Goal: Information Seeking & Learning: Learn about a topic

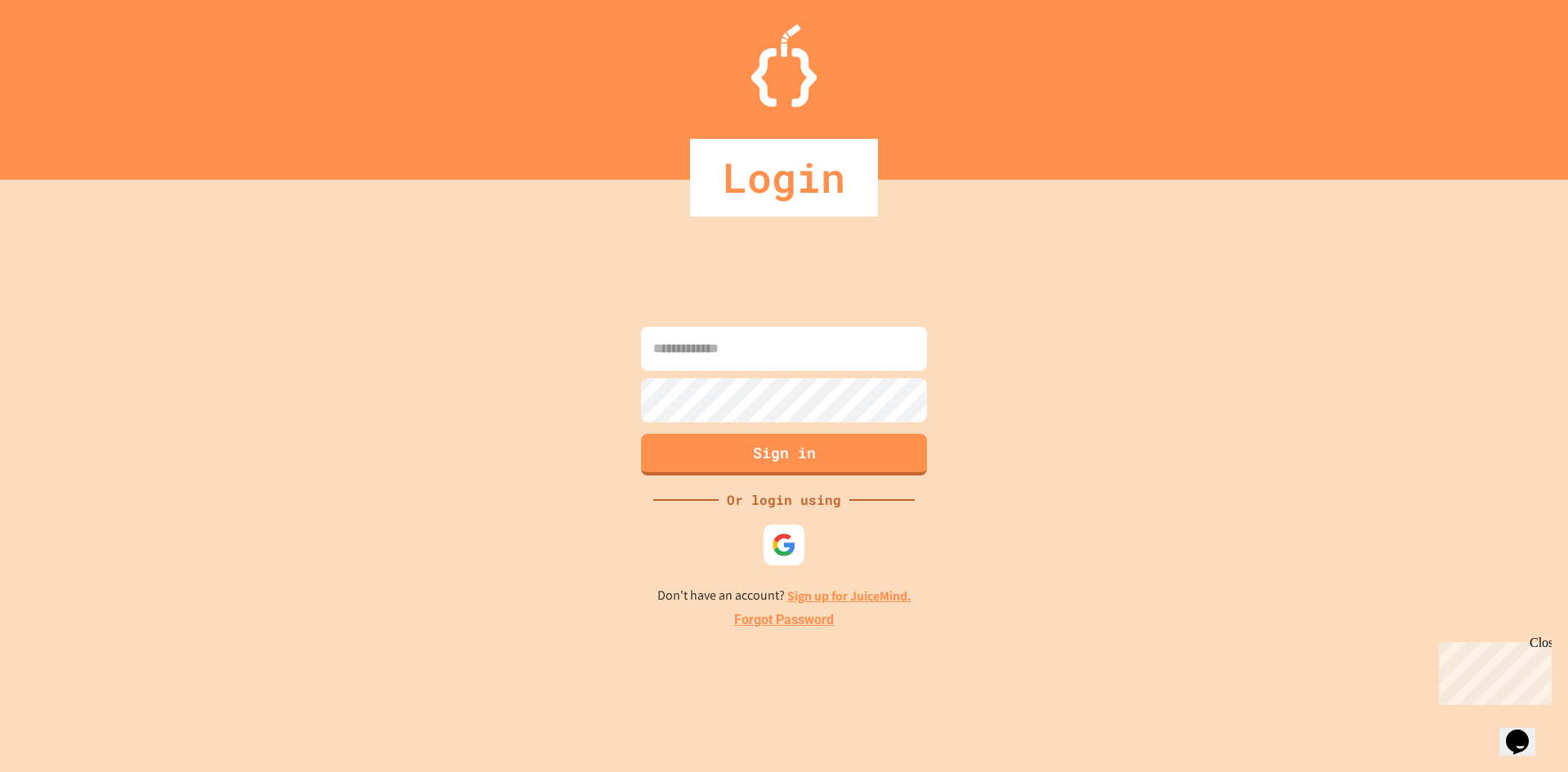
drag, startPoint x: 657, startPoint y: 356, endPoint x: 667, endPoint y: 358, distance: 10.2
click at [657, 356] on input at bounding box center [784, 349] width 286 height 45
type input "*"
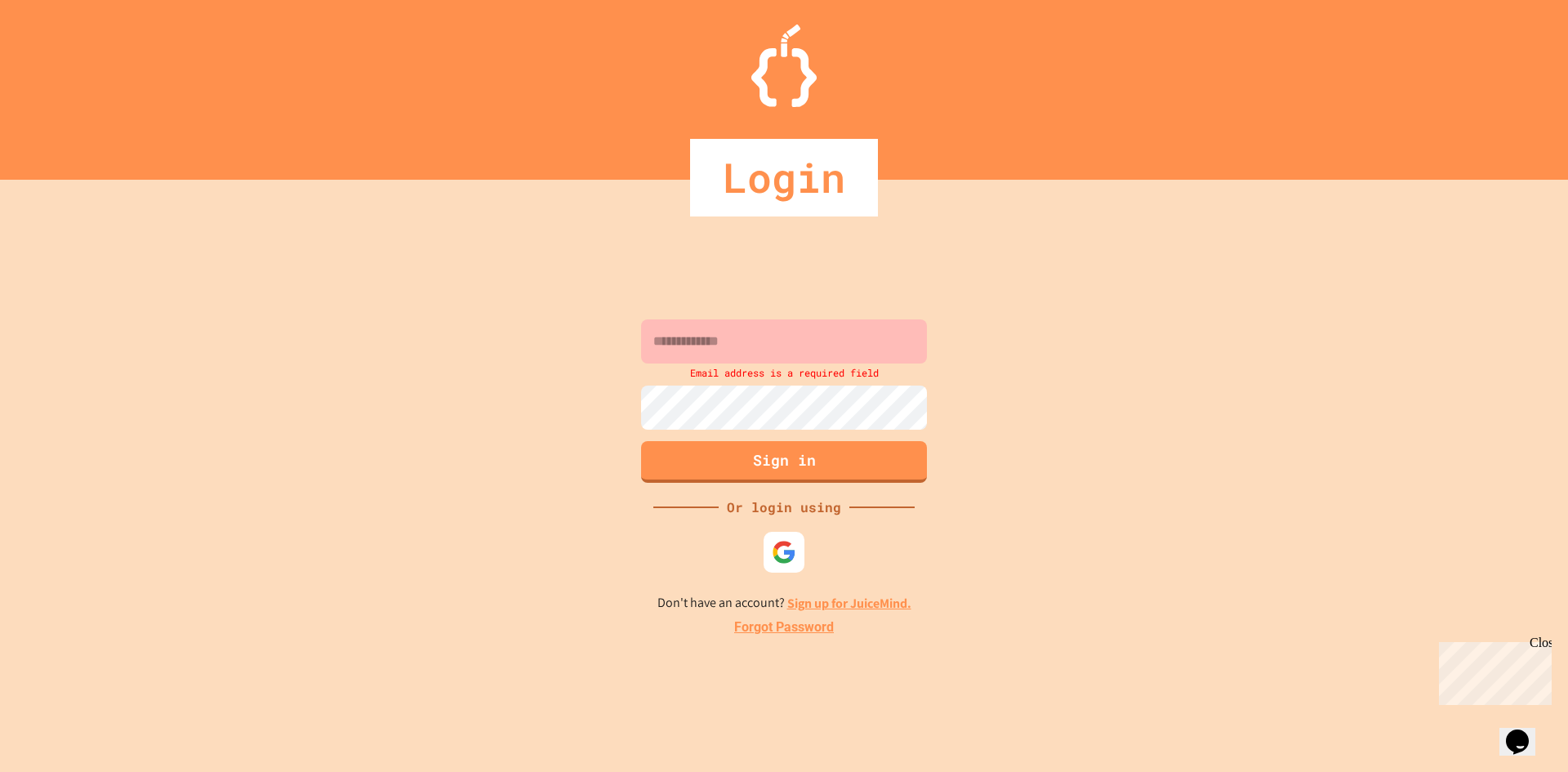
type input "**********"
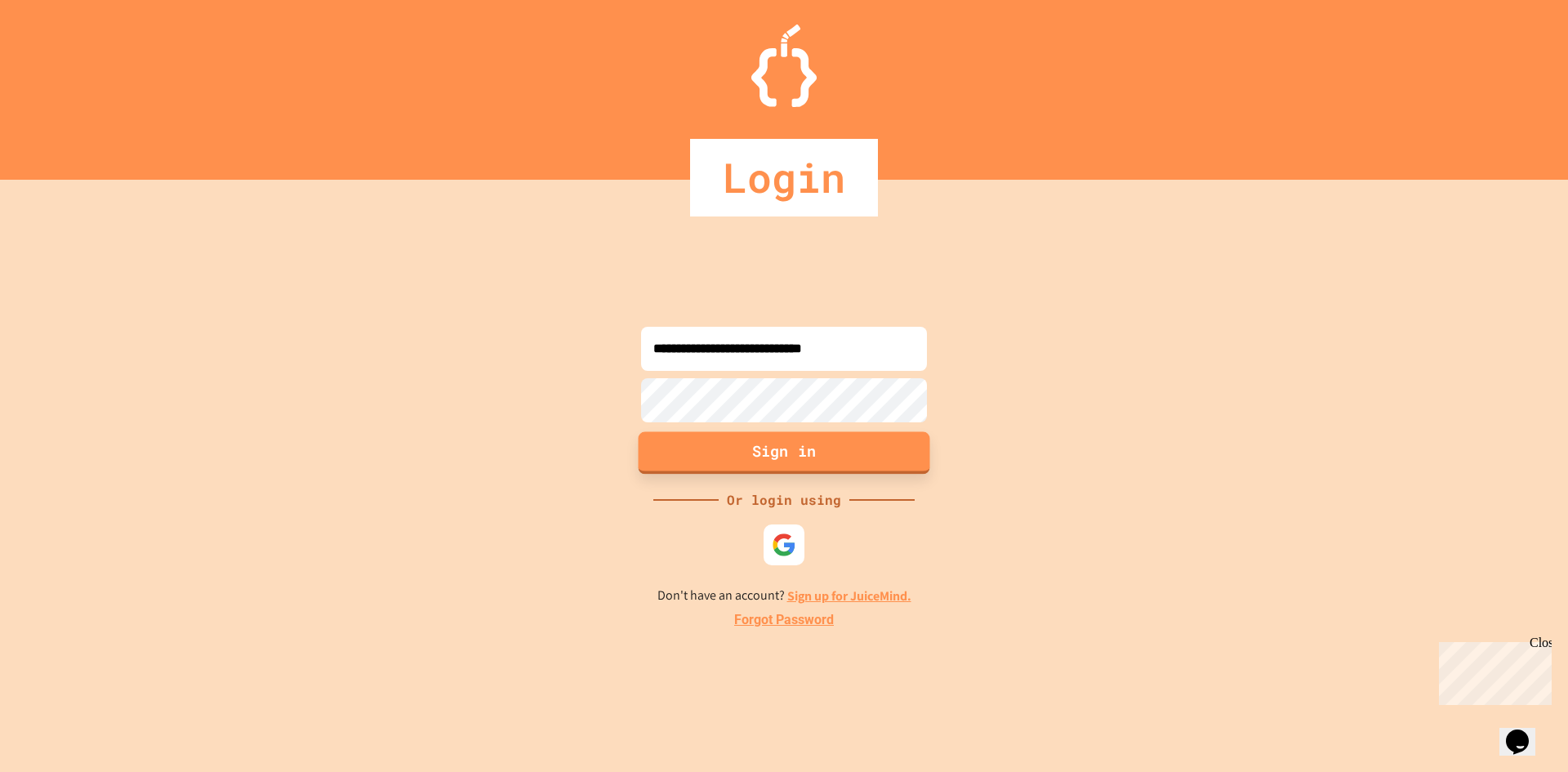
click at [761, 465] on button "Sign in" at bounding box center [784, 453] width 291 height 43
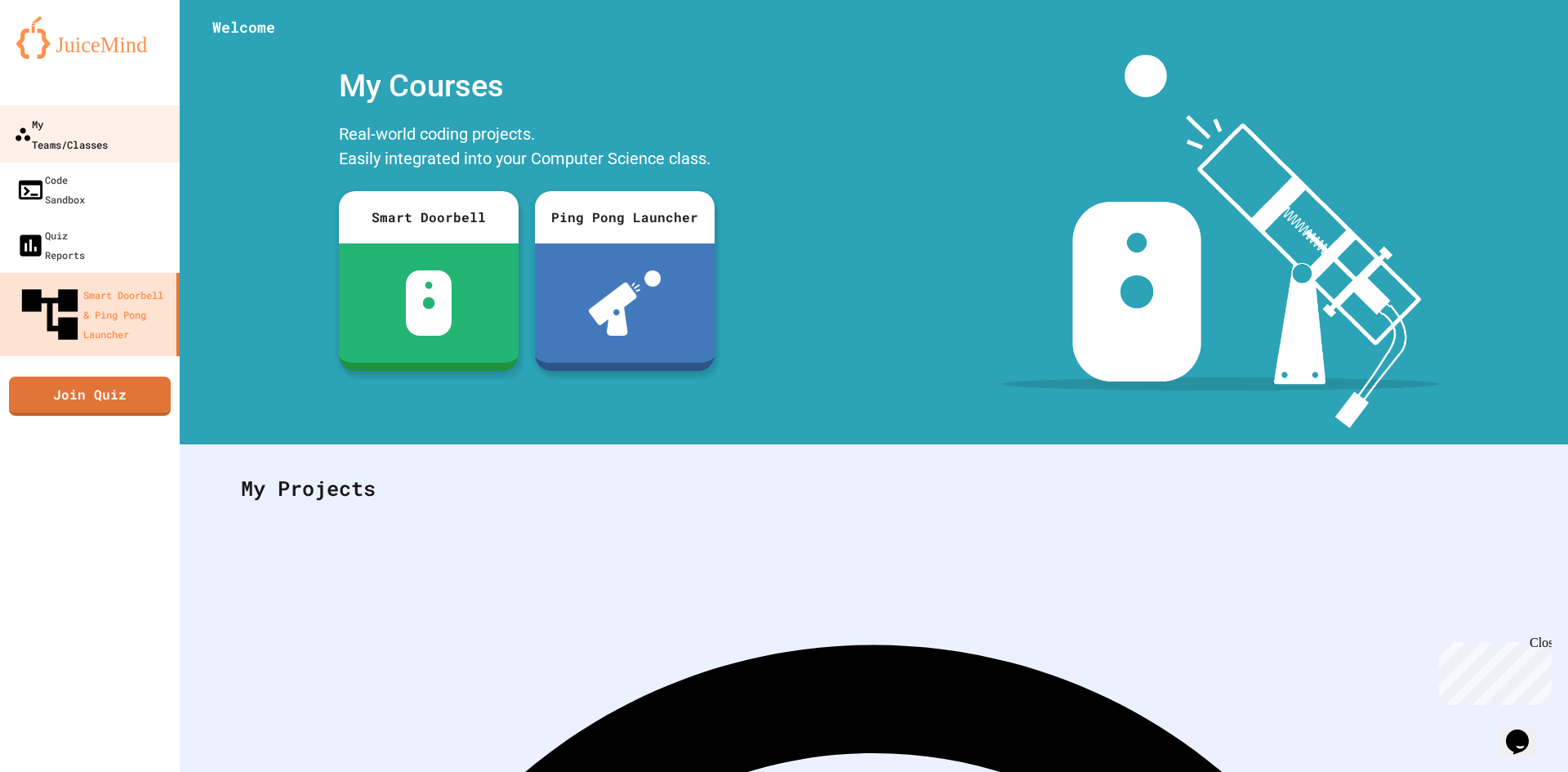
click at [83, 124] on div "My Teams/Classes" at bounding box center [61, 133] width 94 height 40
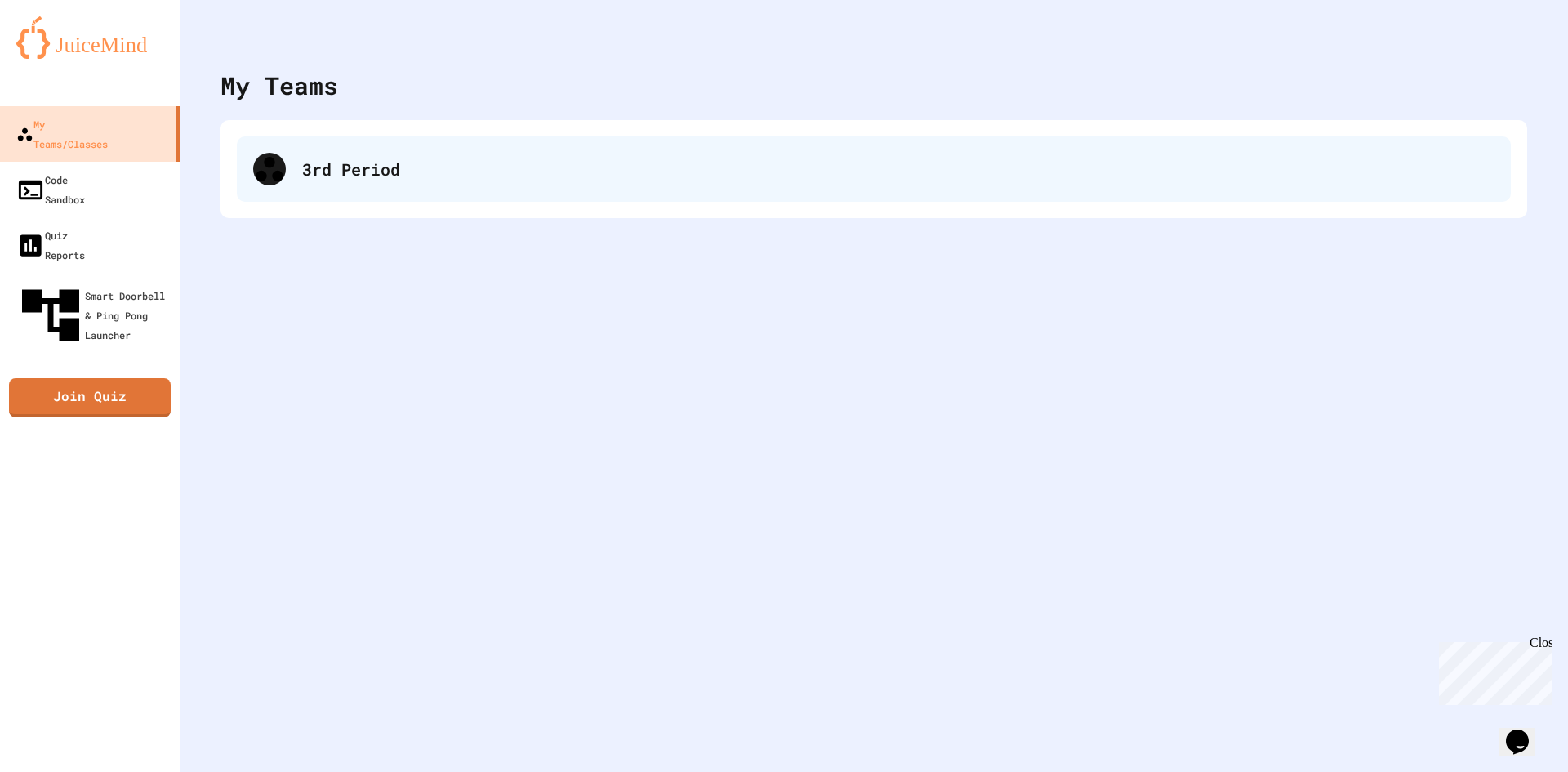
click at [550, 174] on div "3rd Period" at bounding box center [898, 169] width 1193 height 25
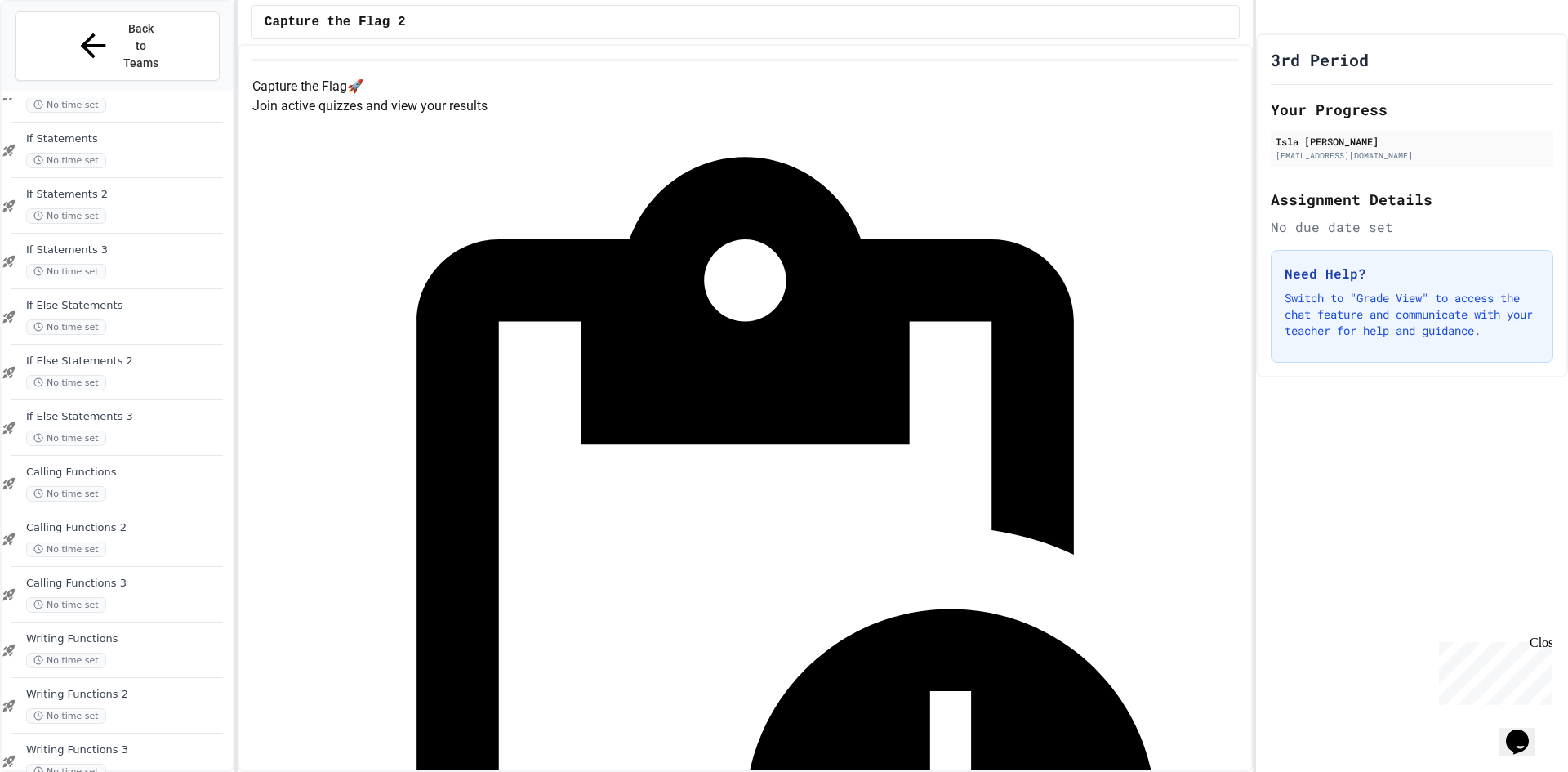
scroll to position [931, 0]
click at [143, 763] on div "No time set" at bounding box center [127, 770] width 203 height 15
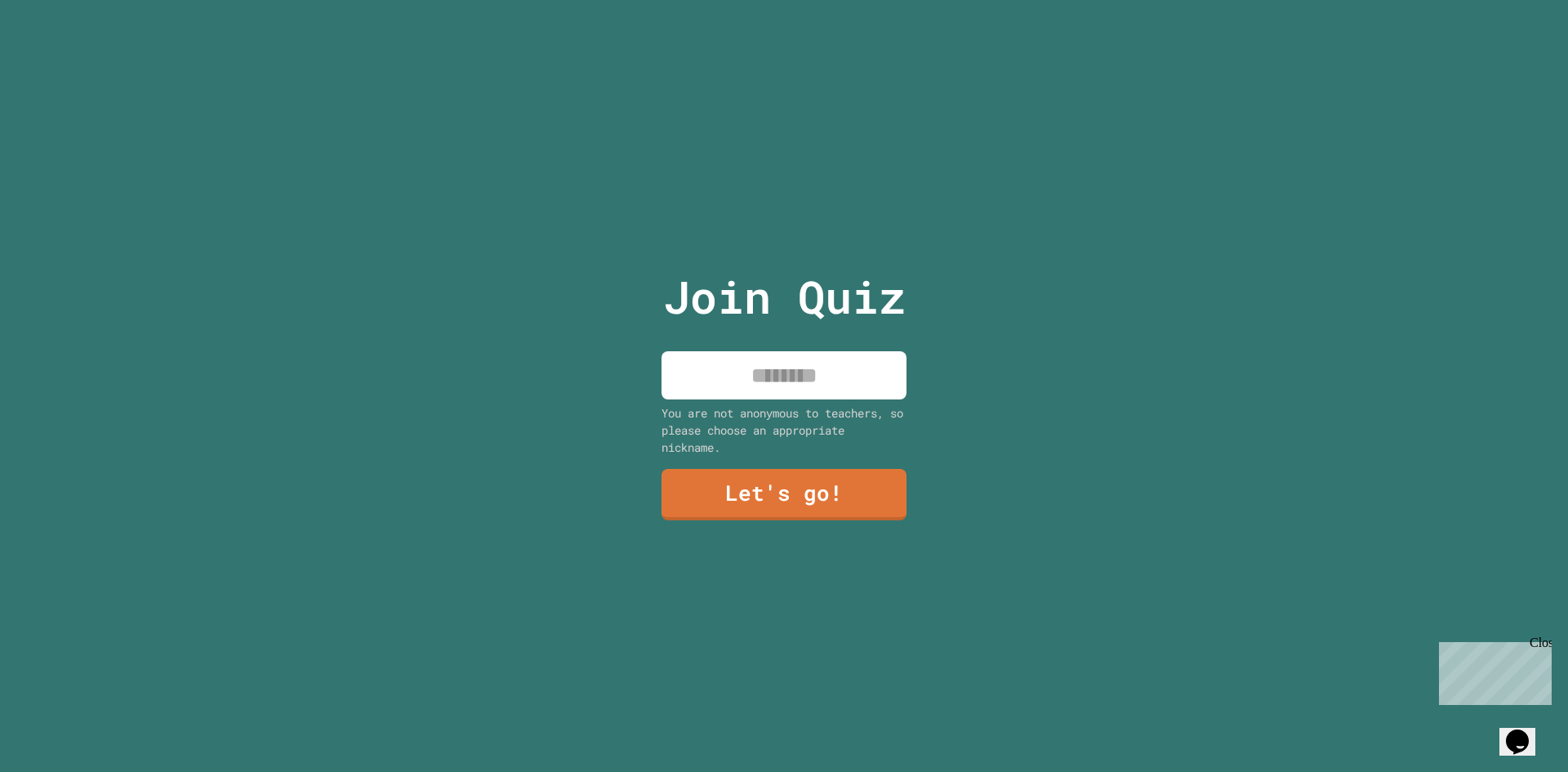
click at [802, 372] on input at bounding box center [784, 375] width 245 height 48
type input "****"
click at [765, 467] on link "Let's go!" at bounding box center [784, 494] width 245 height 54
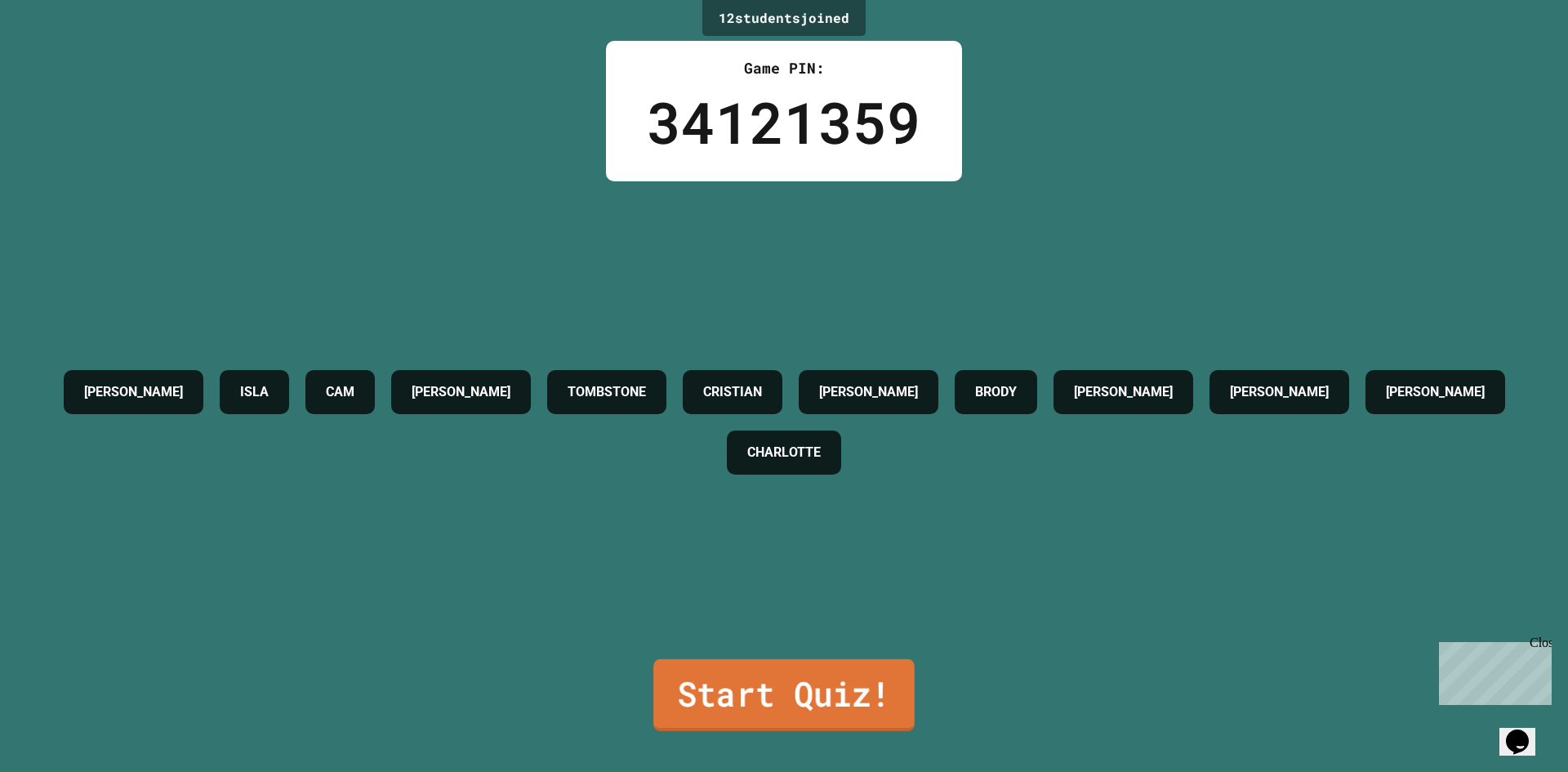
click at [809, 660] on link "Start Quiz!" at bounding box center [783, 695] width 261 height 72
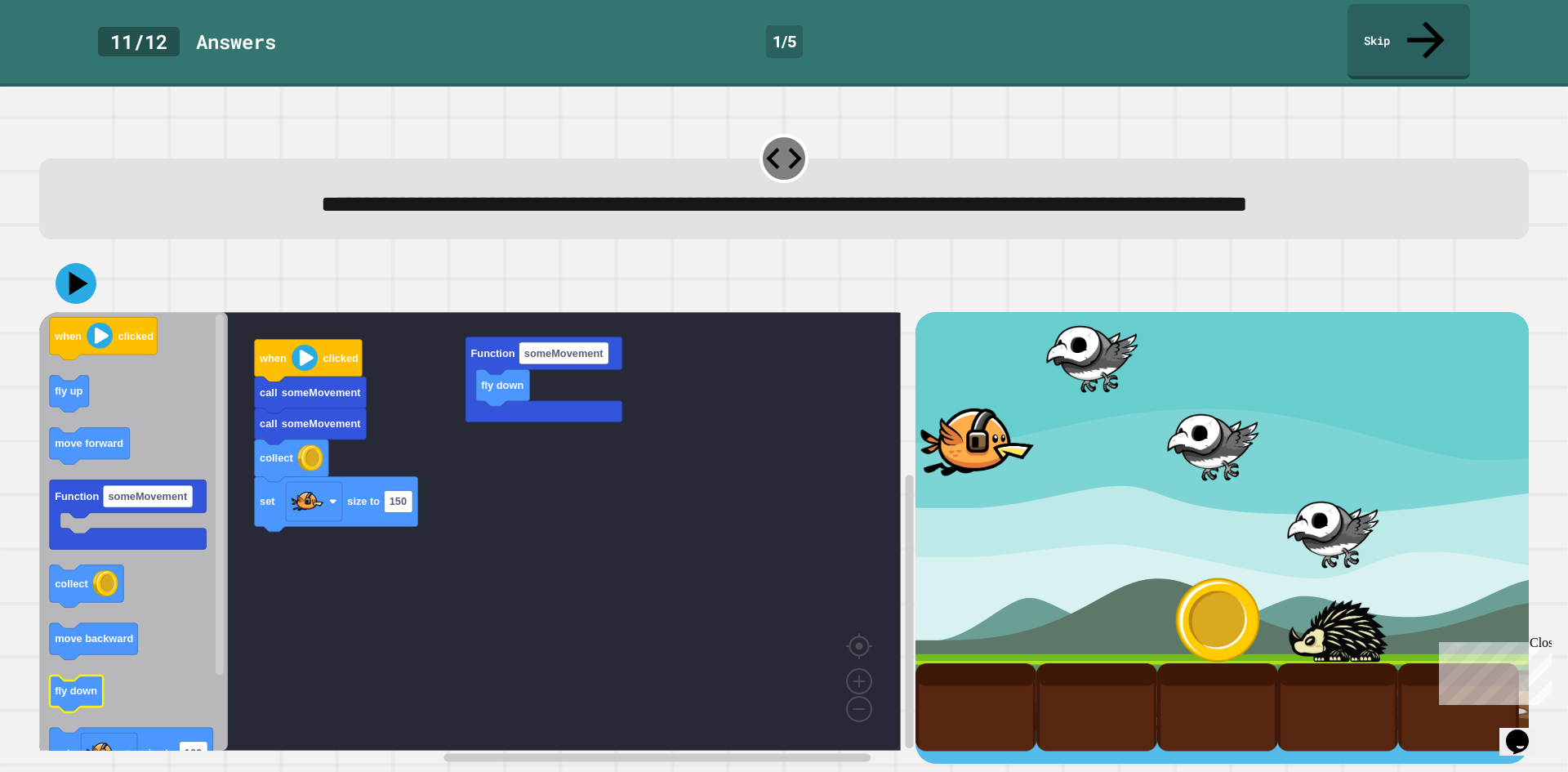
click at [77, 708] on icon "Blockly Workspace" at bounding box center [77, 694] width 54 height 37
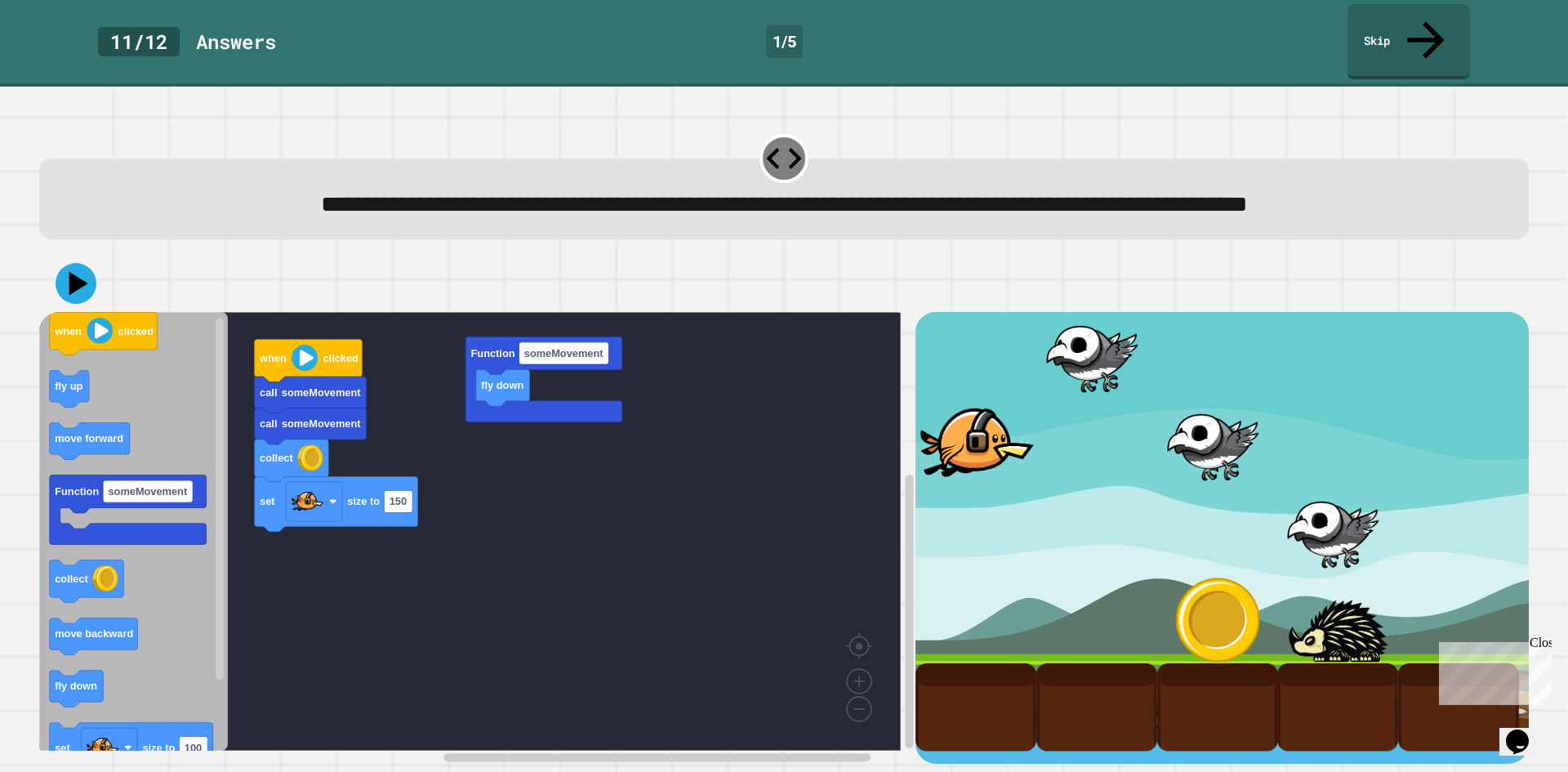
click at [144, 426] on icon "Blockly Workspace" at bounding box center [134, 531] width 189 height 439
click at [73, 290] on icon at bounding box center [79, 284] width 23 height 29
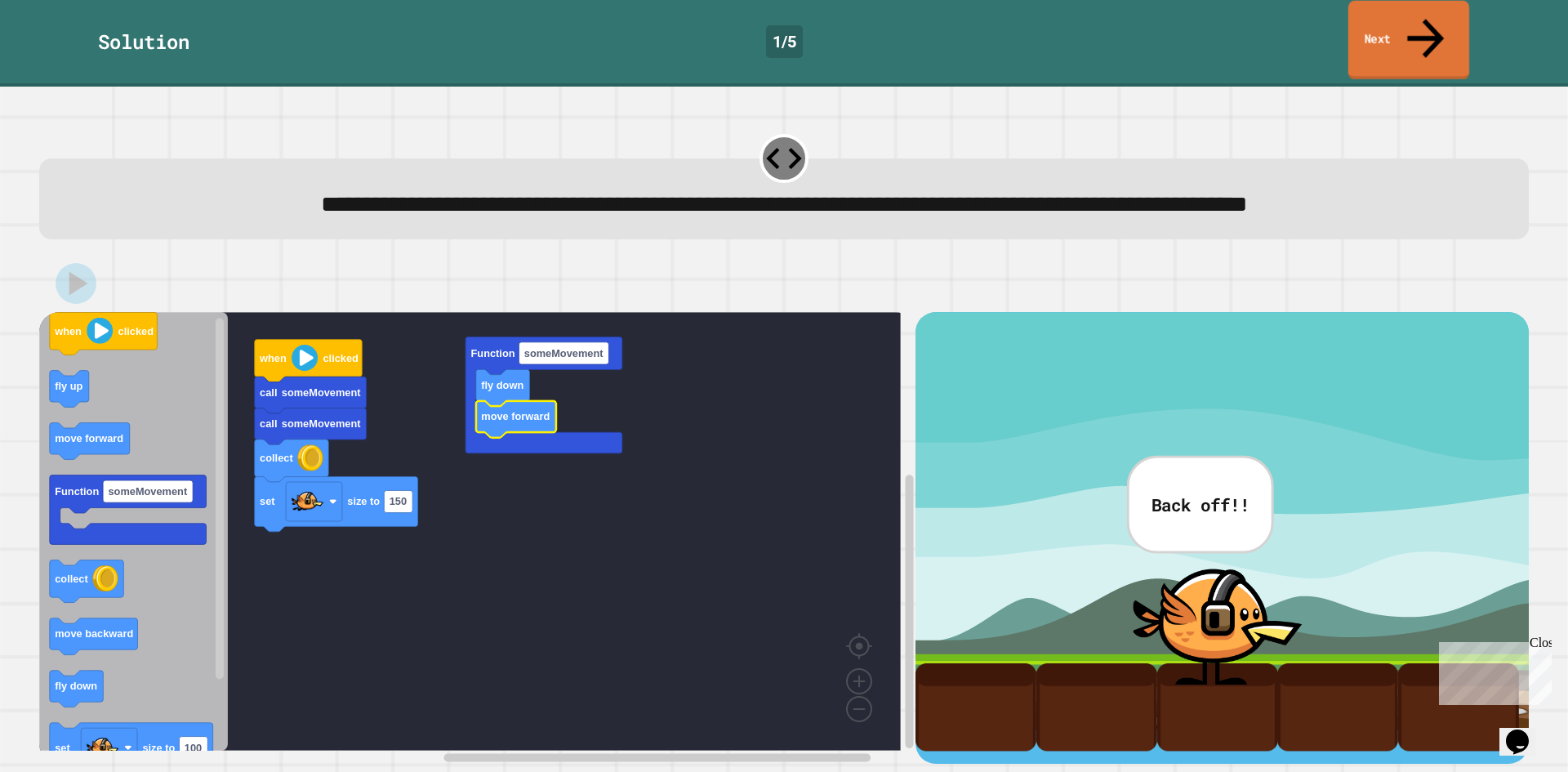
click at [1376, 30] on link "Next" at bounding box center [1409, 40] width 121 height 79
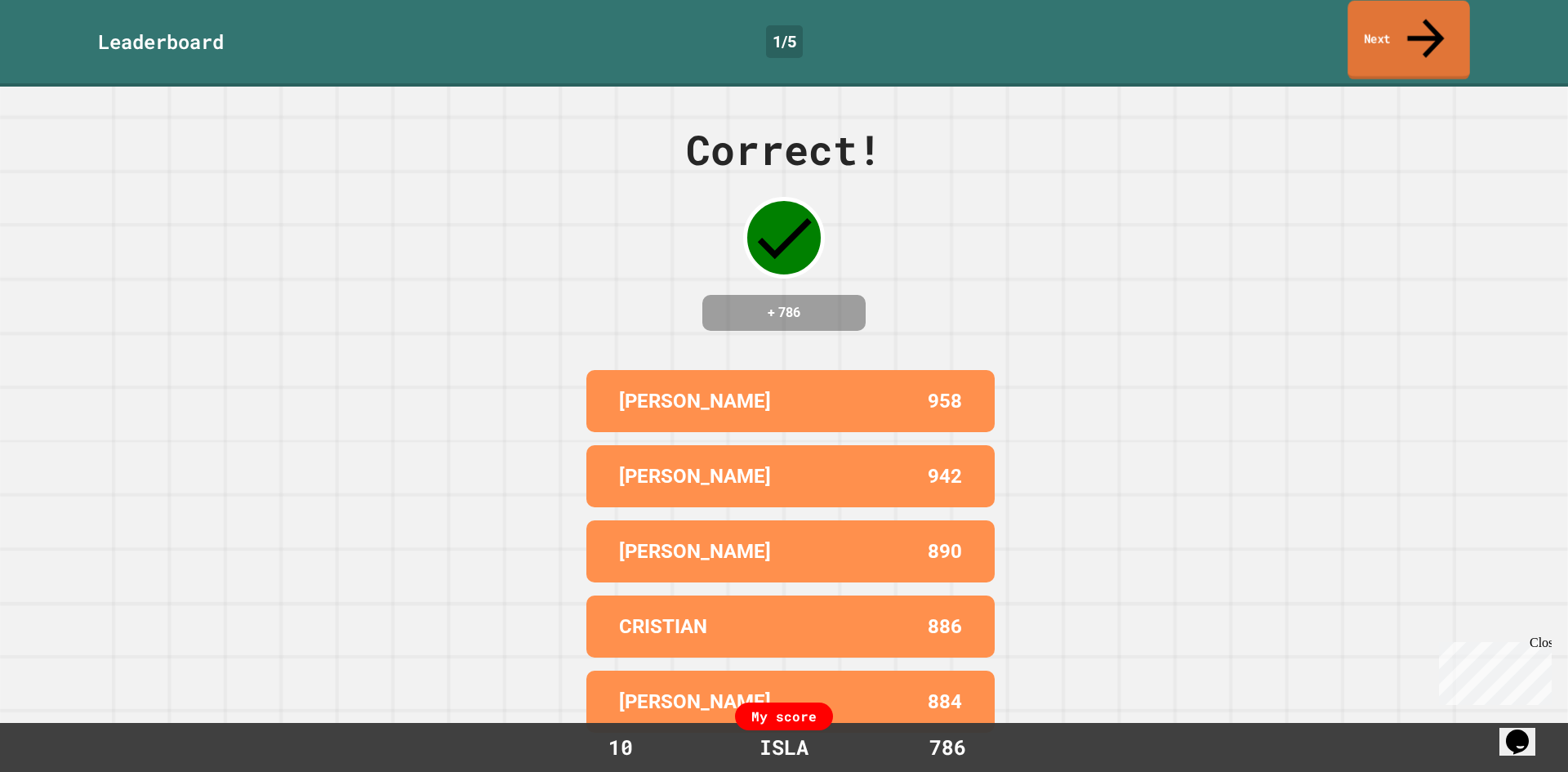
click at [1376, 30] on link "Next" at bounding box center [1409, 40] width 122 height 79
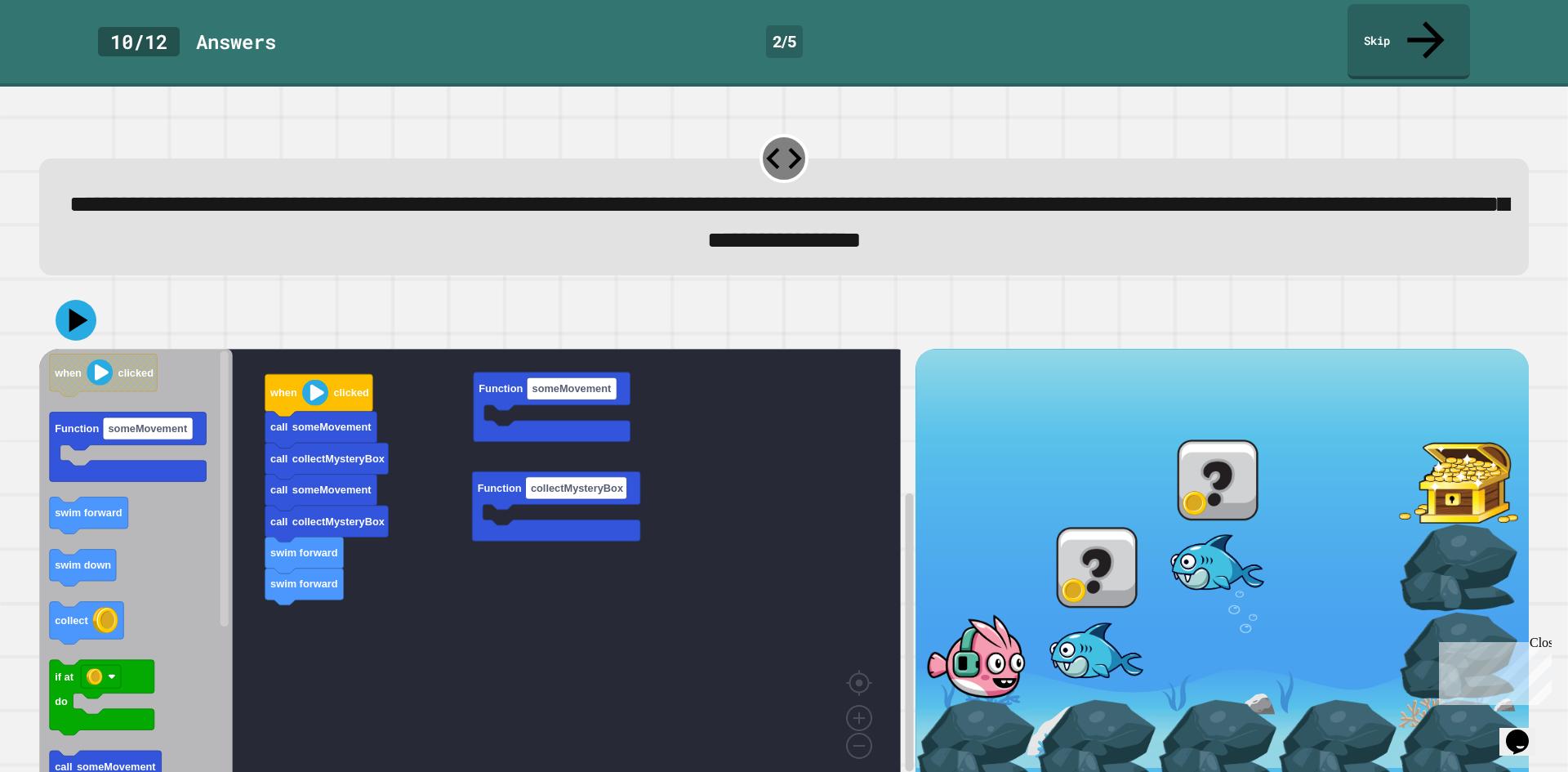
click at [548, 669] on rect "Blockly Workspace" at bounding box center [470, 568] width 862 height 439
click at [102, 506] on text "swim forward" at bounding box center [88, 513] width 68 height 12
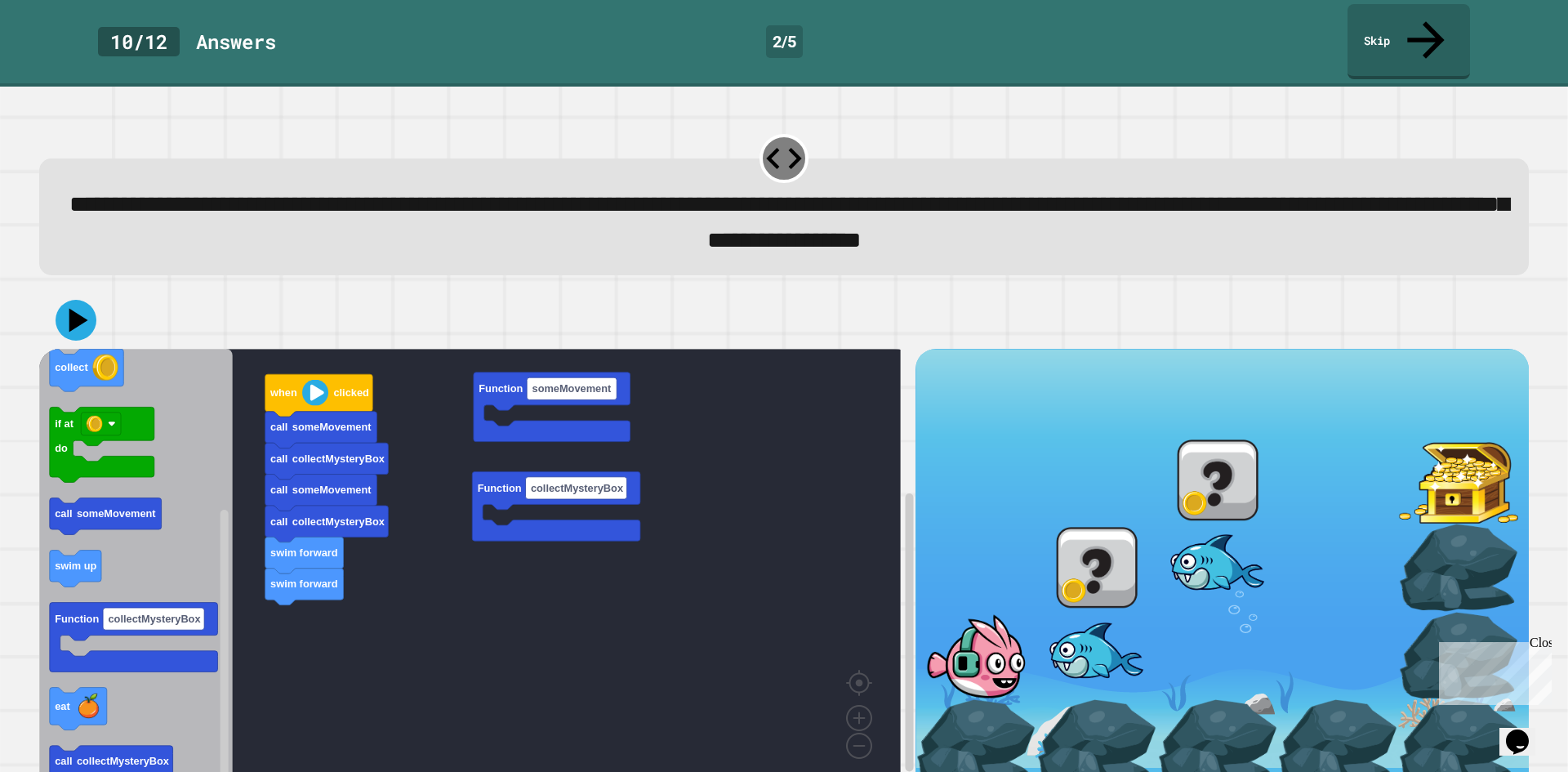
click at [355, 402] on div "swim forward swim forward call collectMysteryBox call someMovement call collect…" at bounding box center [478, 571] width 877 height 447
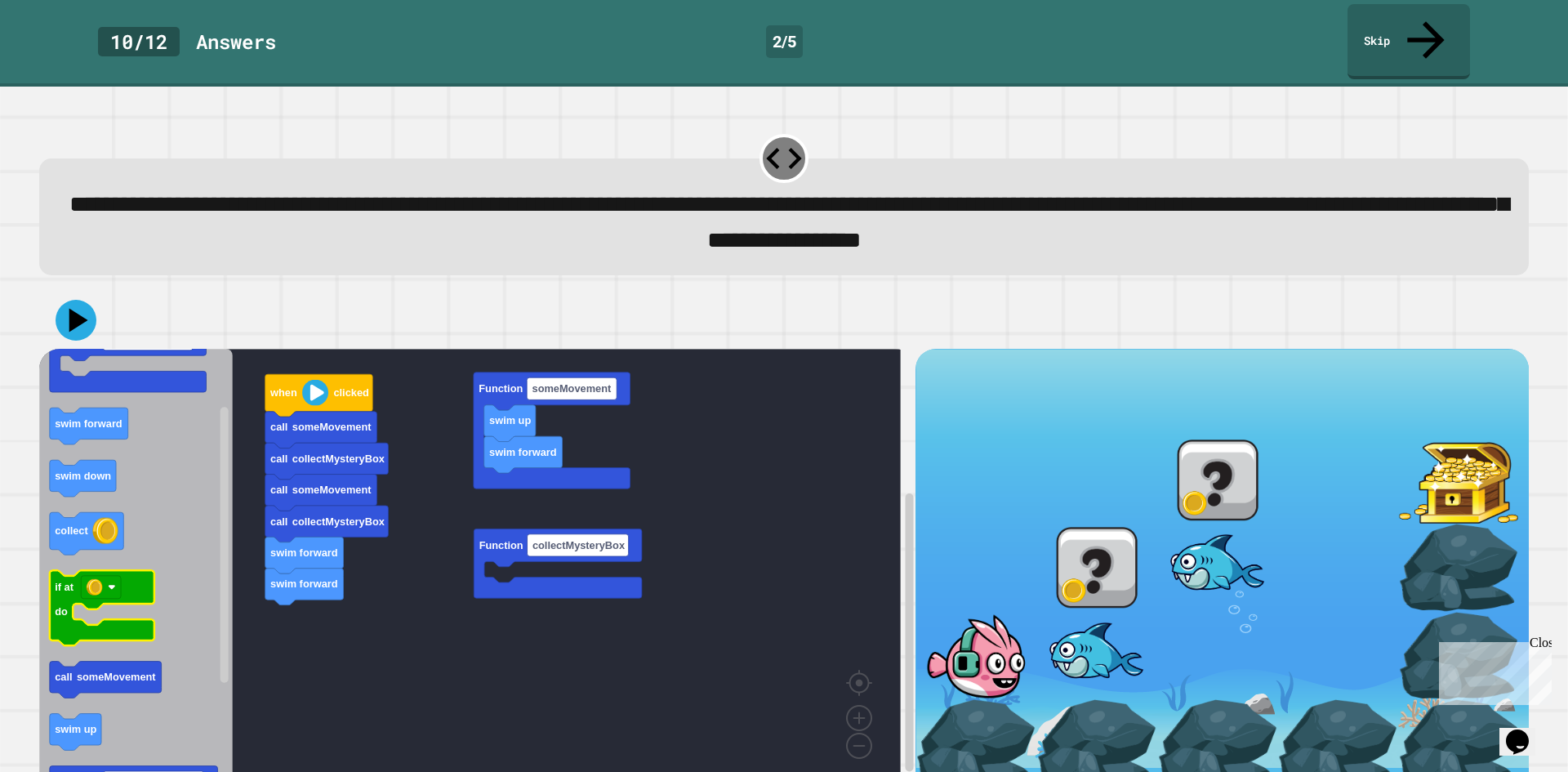
click at [131, 571] on icon "Blockly Workspace" at bounding box center [102, 608] width 104 height 75
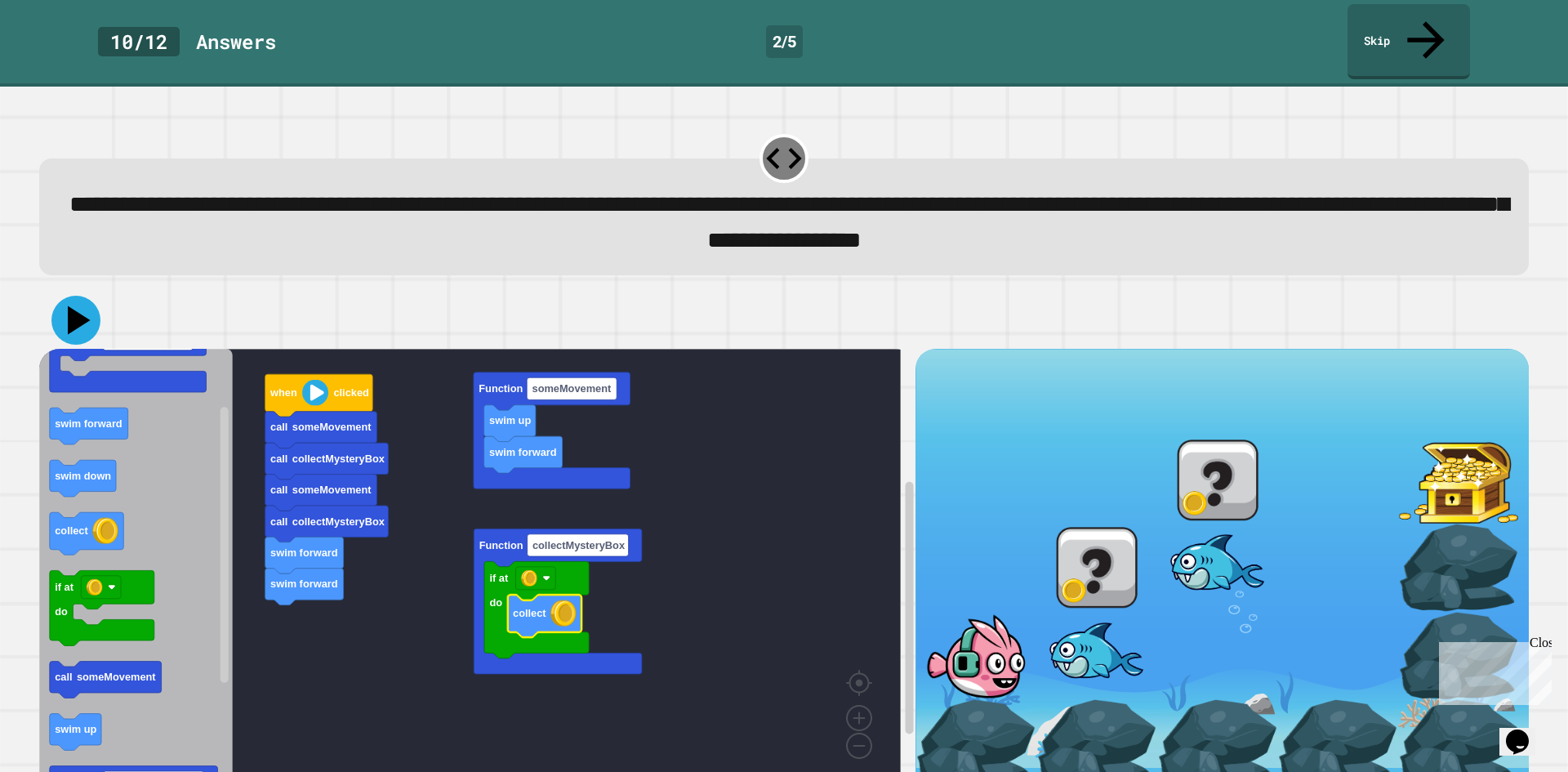
click at [92, 296] on icon at bounding box center [76, 320] width 49 height 49
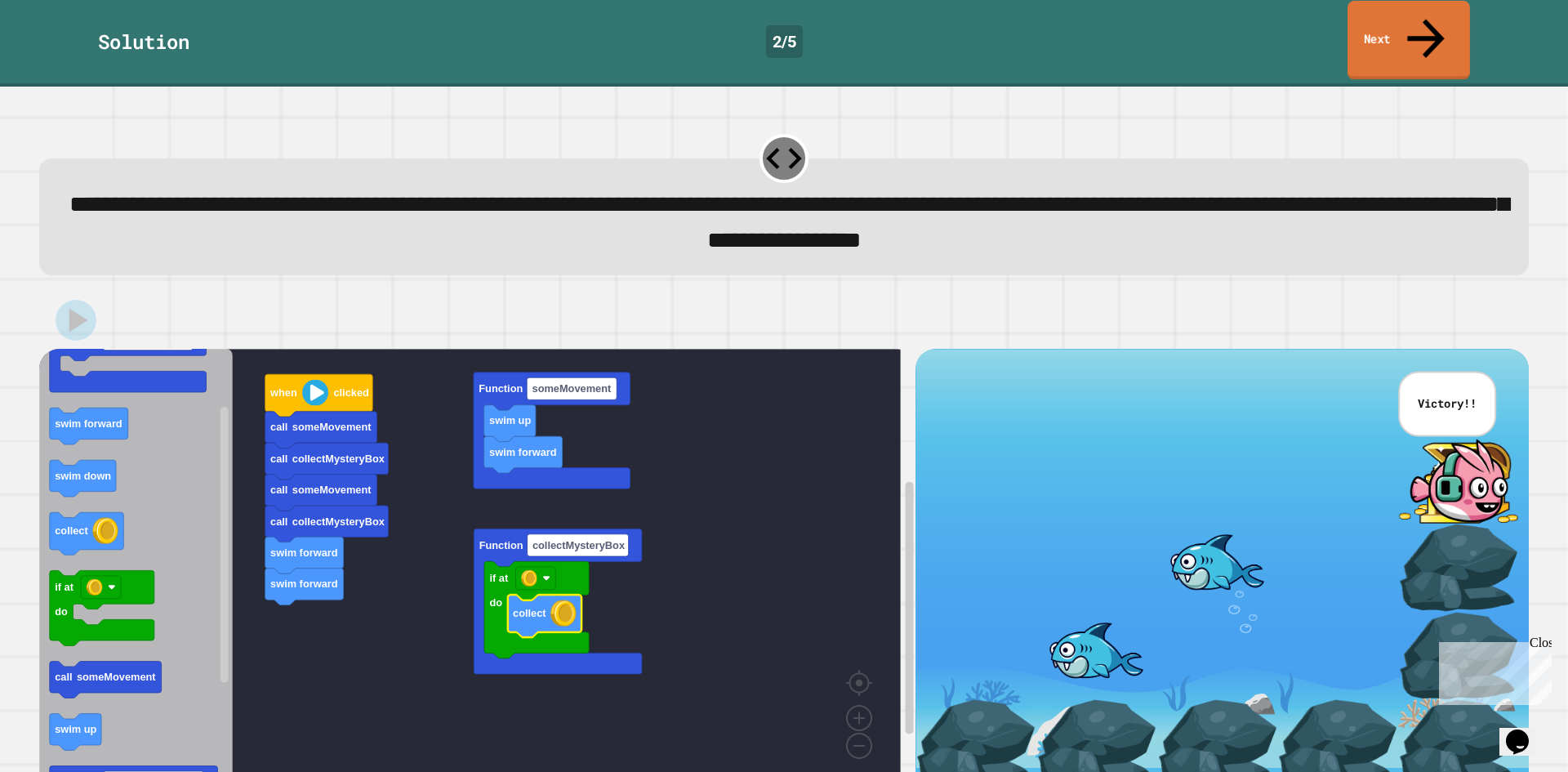
click at [1380, 21] on link "Next" at bounding box center [1409, 40] width 123 height 79
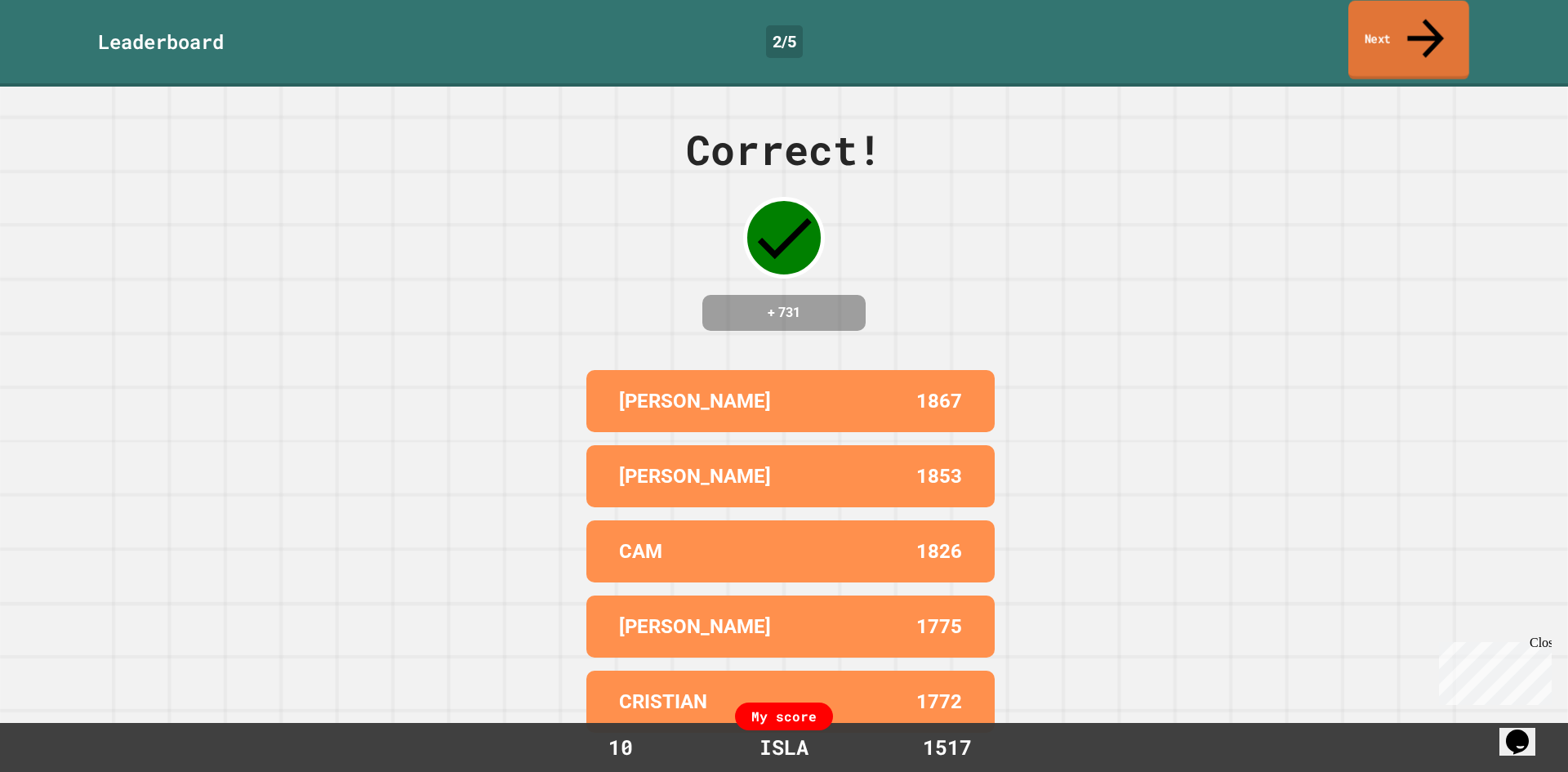
click at [1381, 21] on link "Next" at bounding box center [1409, 40] width 121 height 79
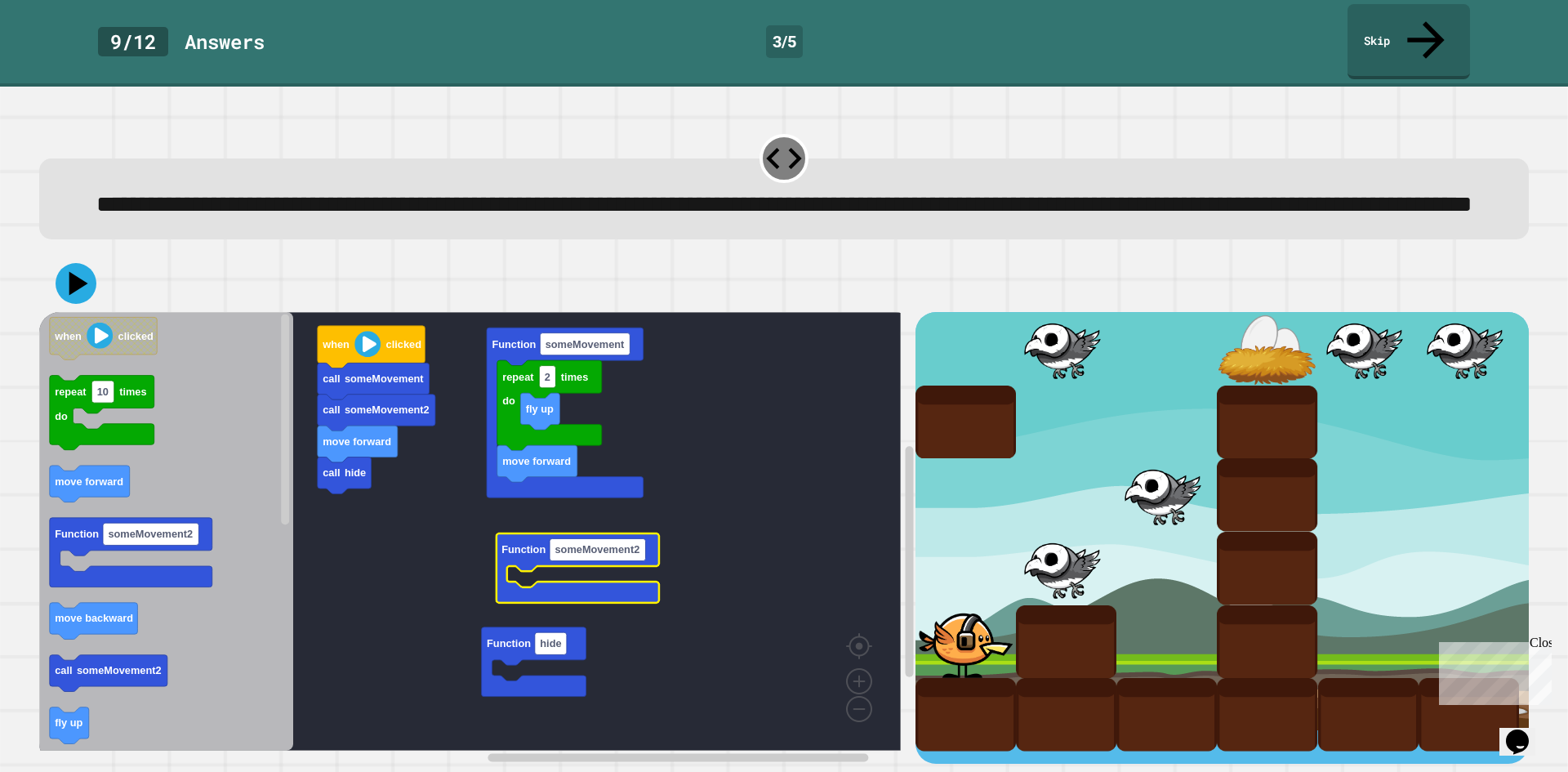
click at [218, 415] on icon "Blockly Workspace" at bounding box center [166, 531] width 254 height 439
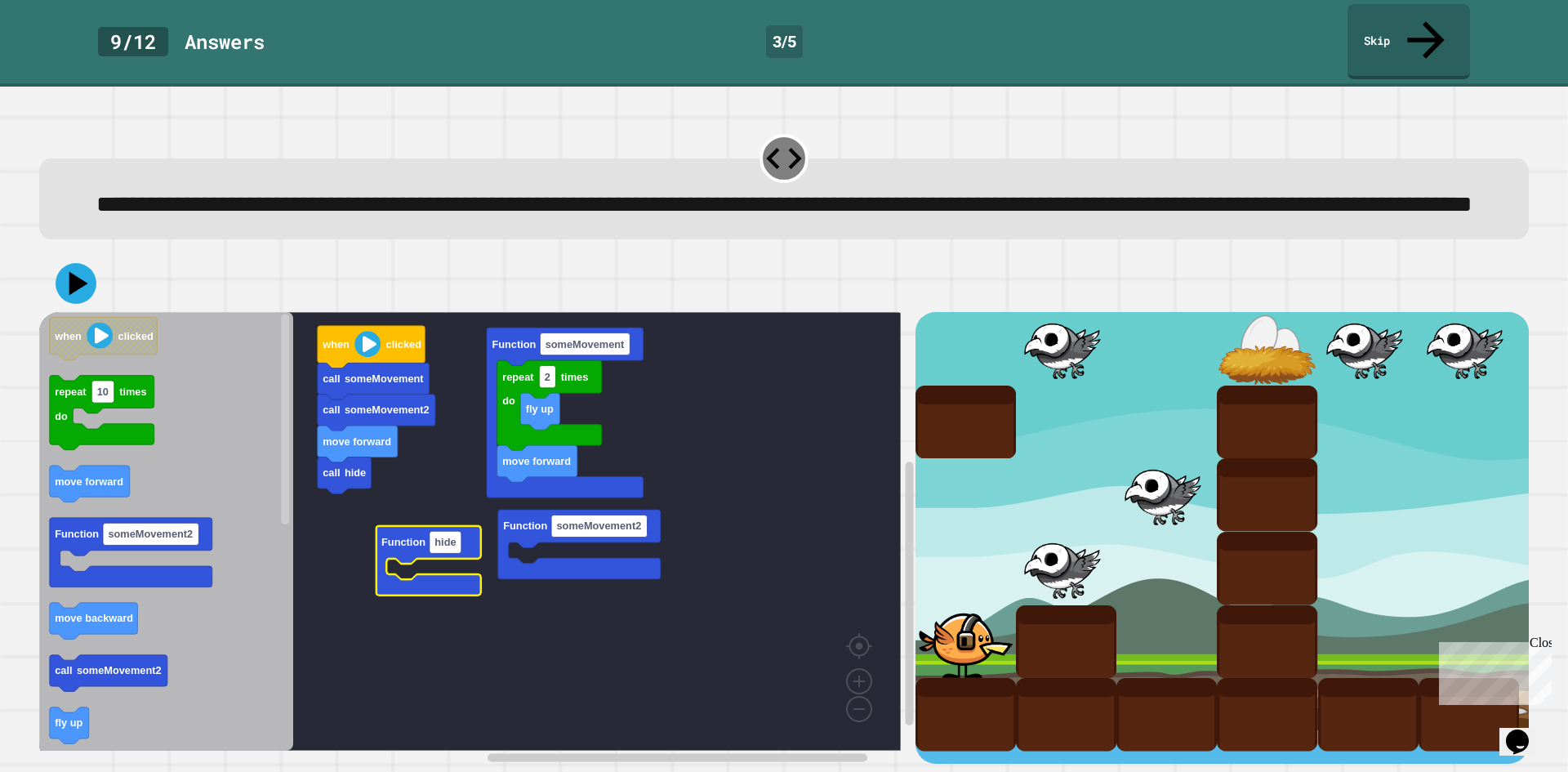
click at [178, 403] on icon "Blockly Workspace" at bounding box center [166, 531] width 254 height 439
click at [172, 410] on icon "Blockly Workspace" at bounding box center [166, 531] width 254 height 439
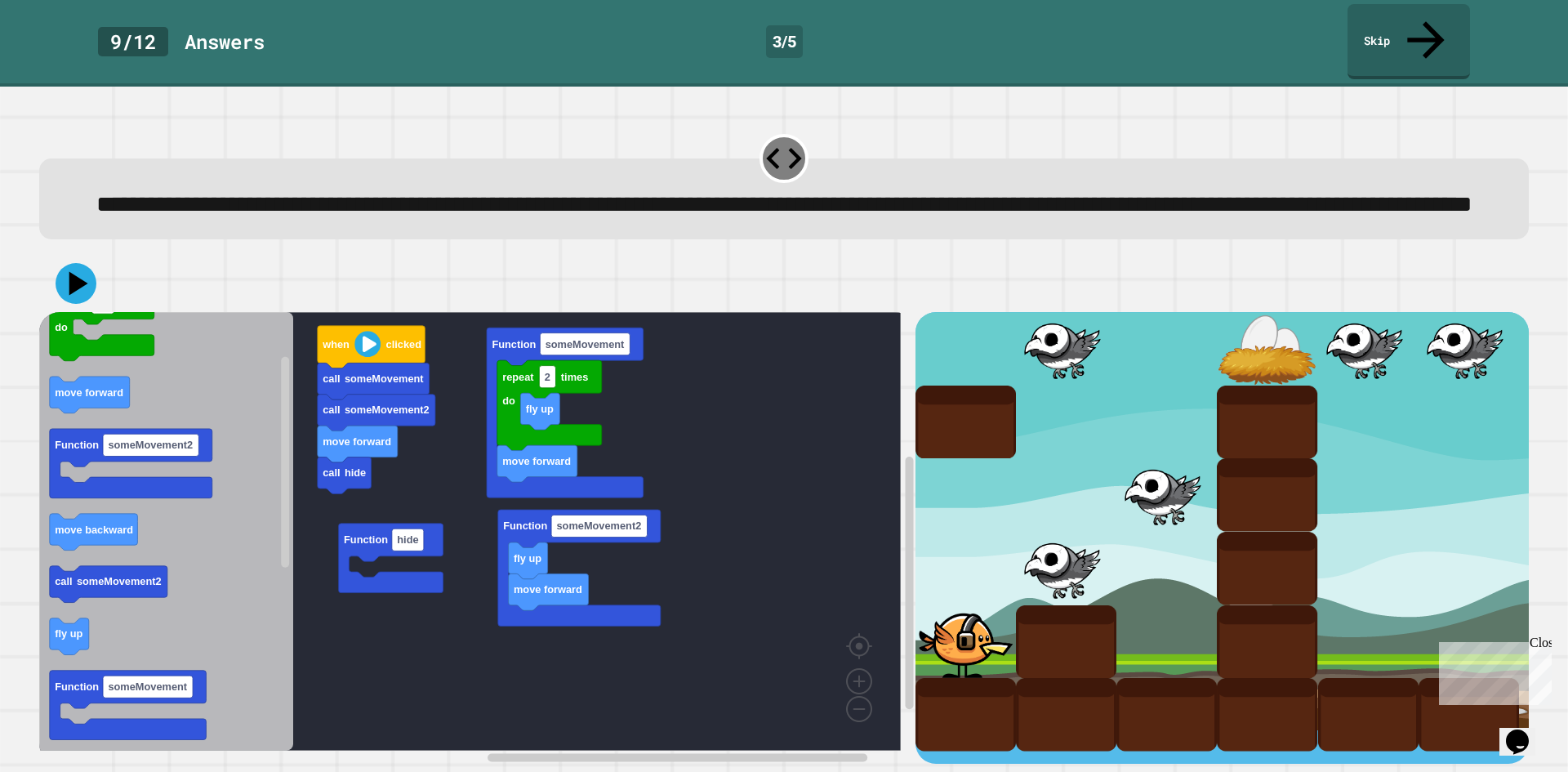
click at [327, 629] on div "call someMovement2 call hide move forward call someMovement when clicked repeat…" at bounding box center [478, 538] width 877 height 452
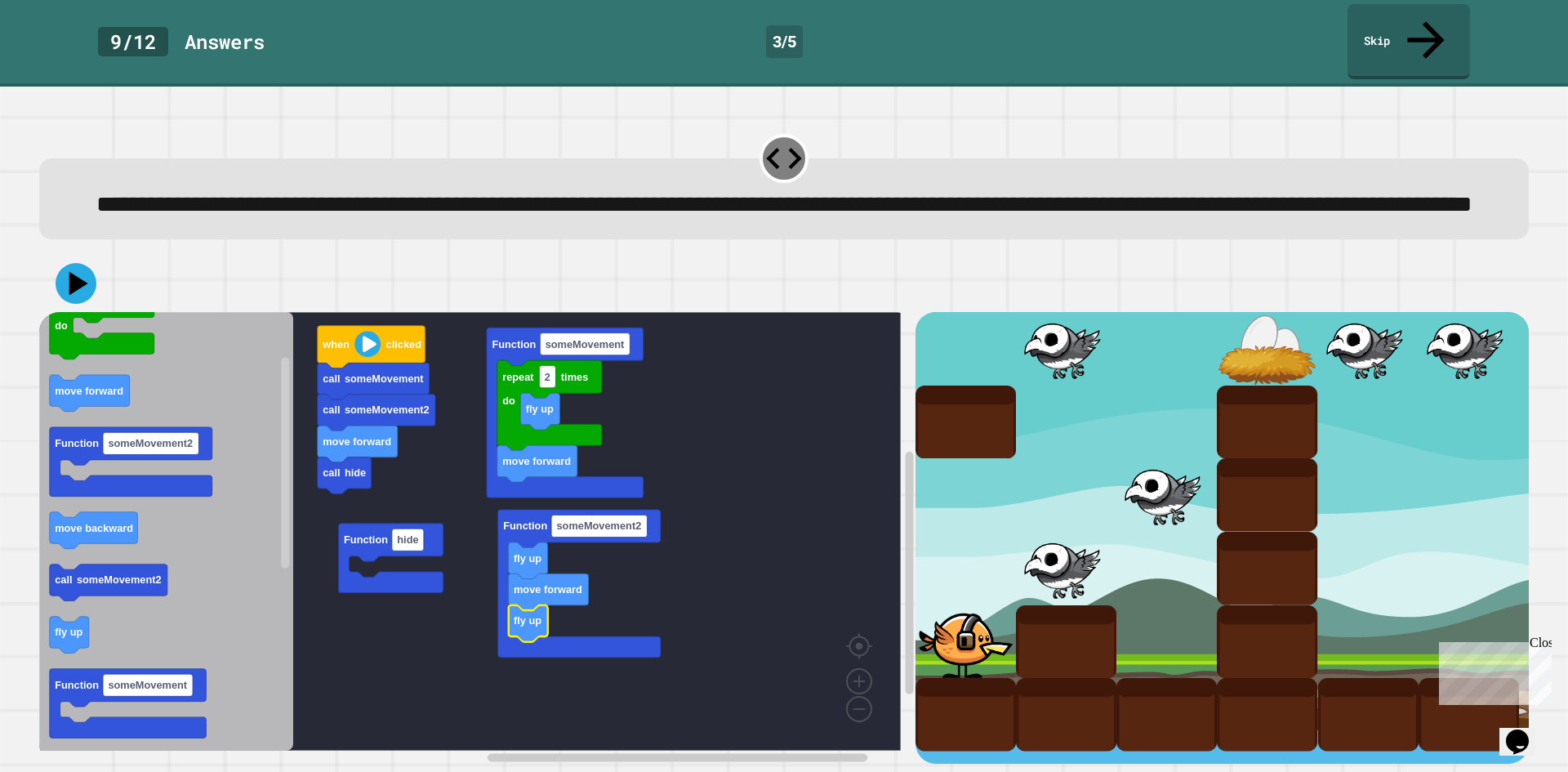
click at [337, 566] on rect "Blockly Workspace" at bounding box center [470, 531] width 862 height 439
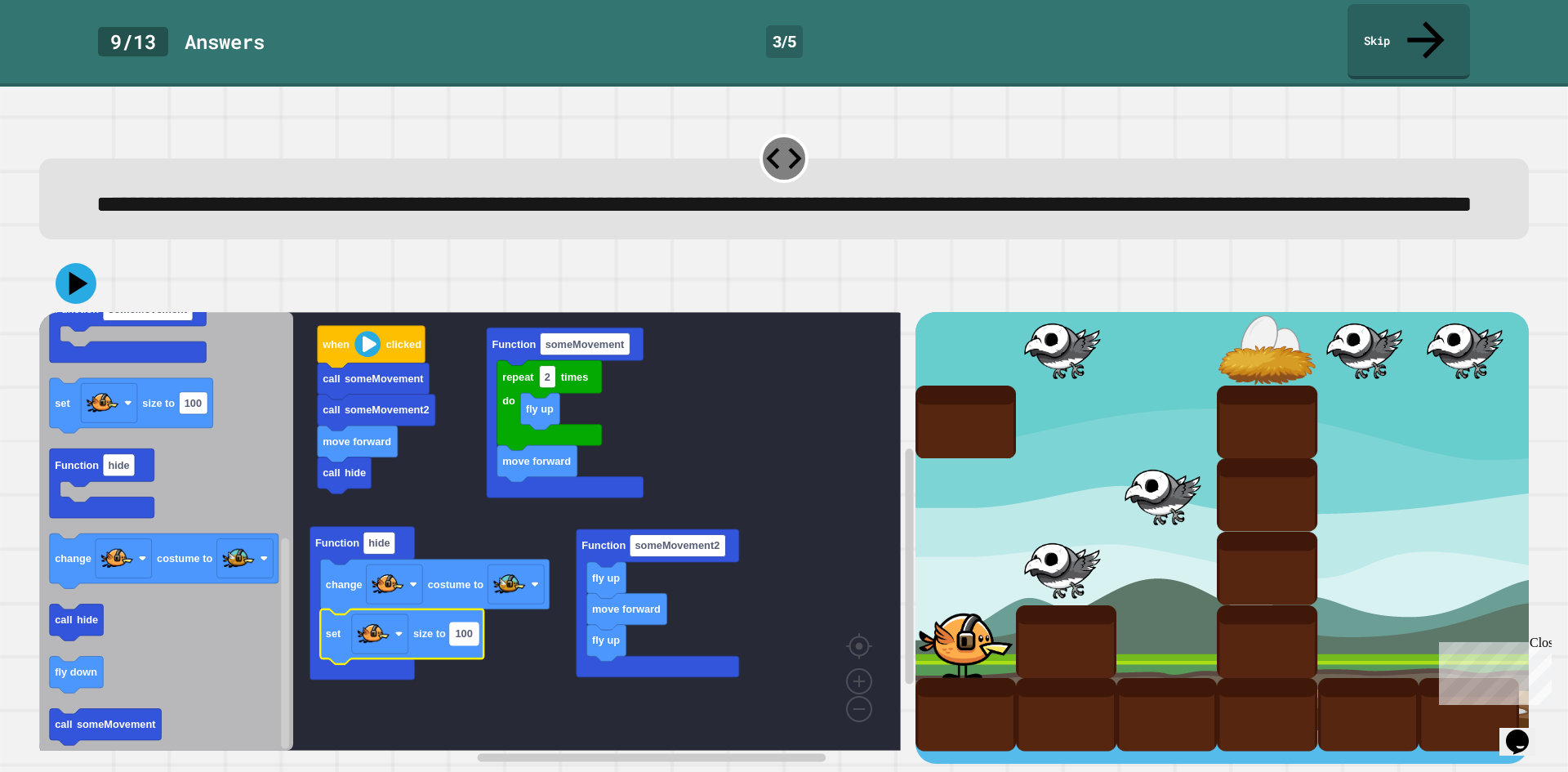
click at [470, 633] on text "100" at bounding box center [463, 635] width 17 height 12
type input "**"
click at [74, 267] on button at bounding box center [76, 283] width 49 height 49
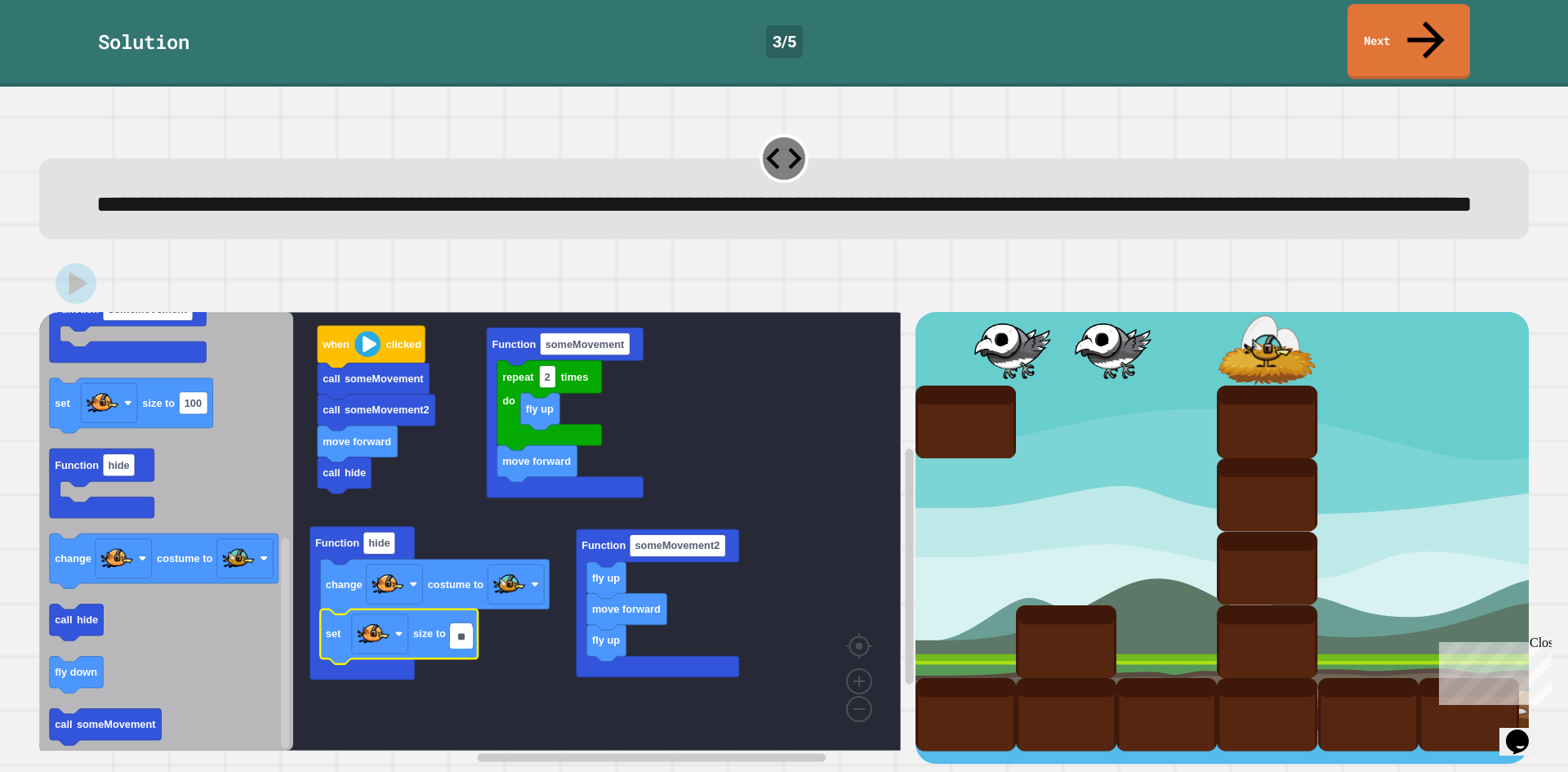
click at [1373, 41] on div "Solution 3 / 5 Next" at bounding box center [784, 43] width 1568 height 86
click at [1398, 18] on link "Next" at bounding box center [1409, 40] width 123 height 79
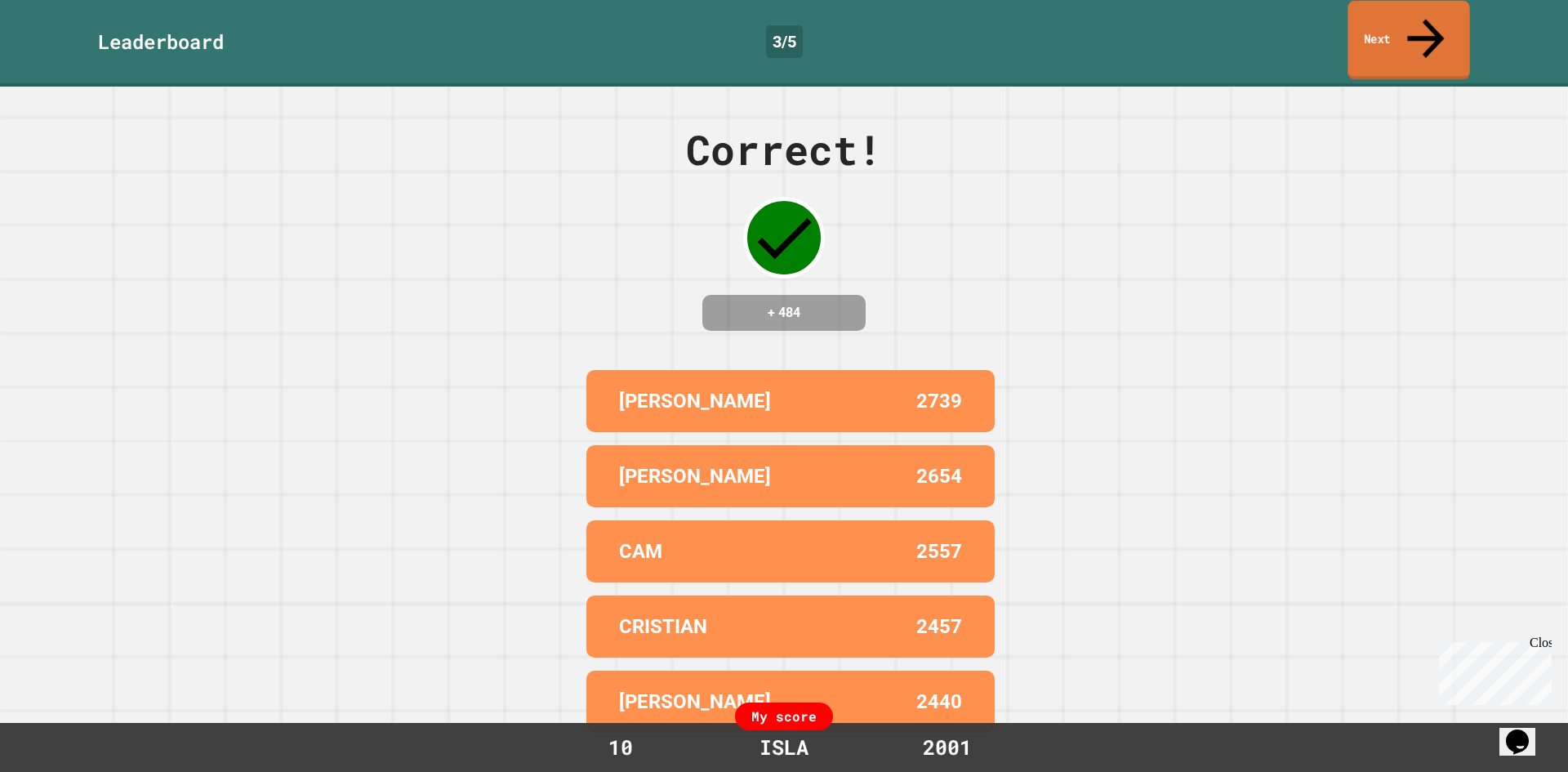
click at [1400, 17] on link "Next" at bounding box center [1409, 40] width 122 height 79
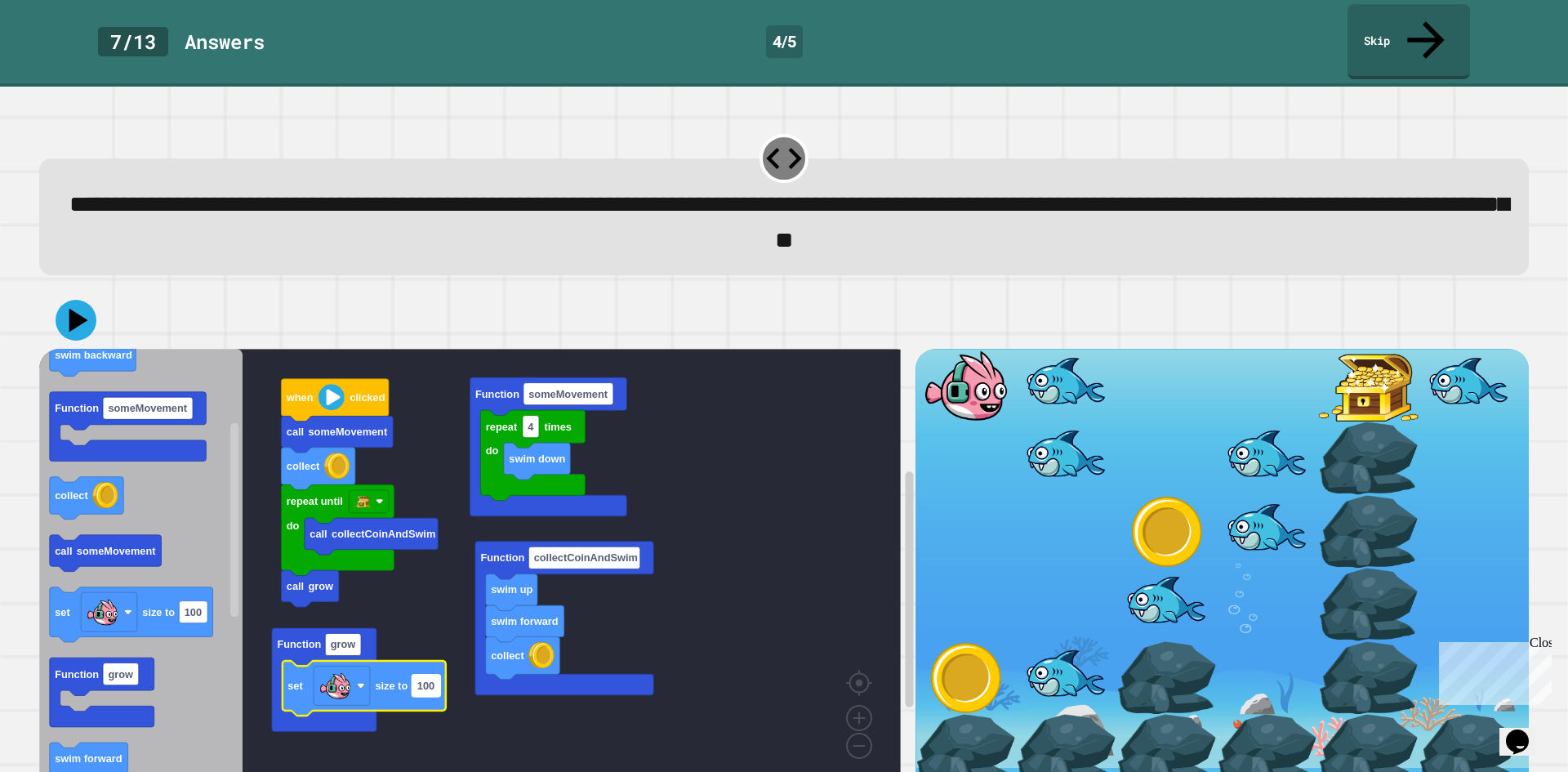
click at [437, 674] on rect "Blockly Workspace" at bounding box center [426, 685] width 29 height 22
type input "***"
click at [91, 299] on icon at bounding box center [76, 320] width 49 height 49
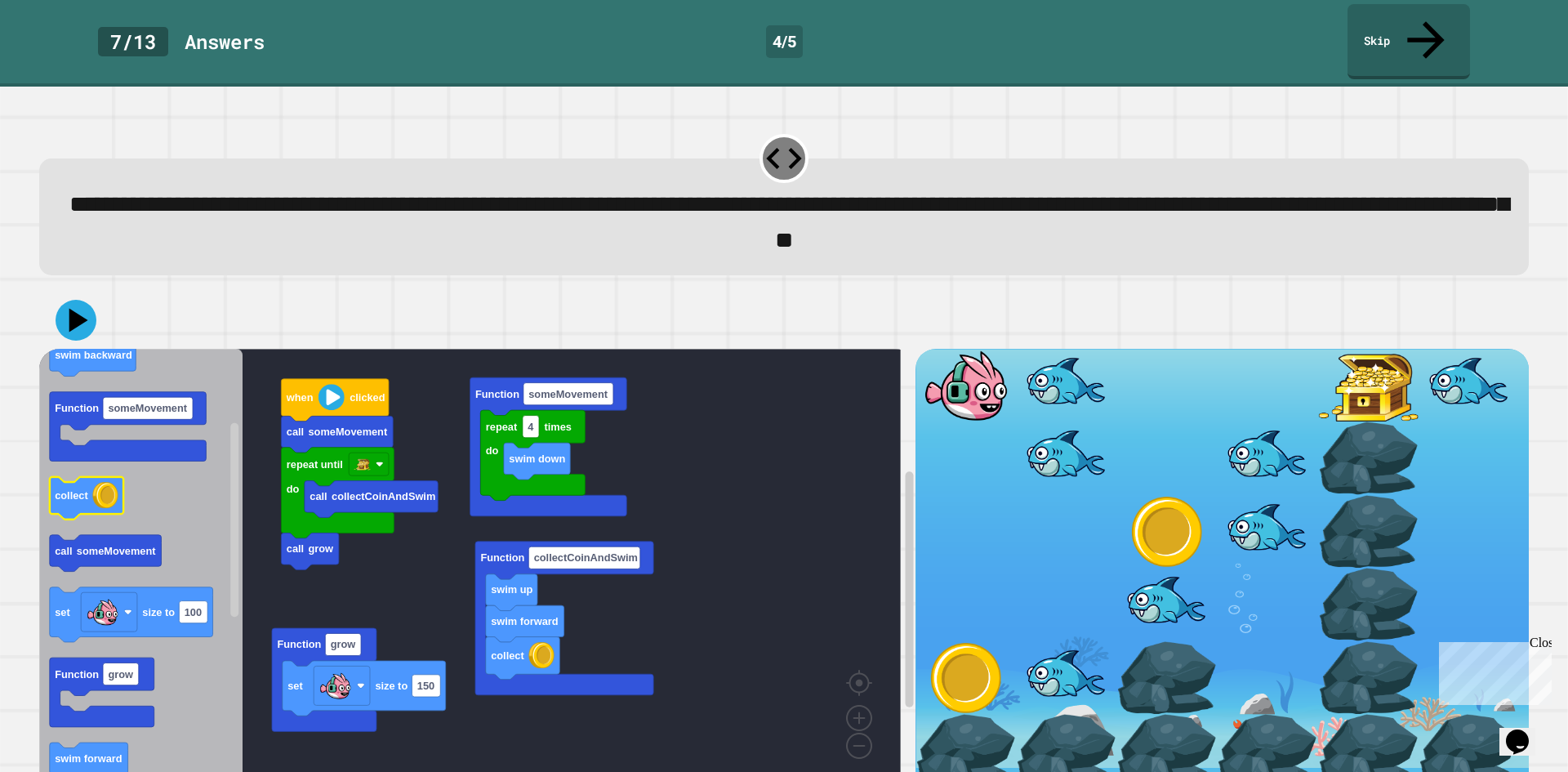
click at [81, 477] on icon "Blockly Workspace" at bounding box center [86, 498] width 74 height 43
click at [93, 300] on icon at bounding box center [76, 320] width 45 height 45
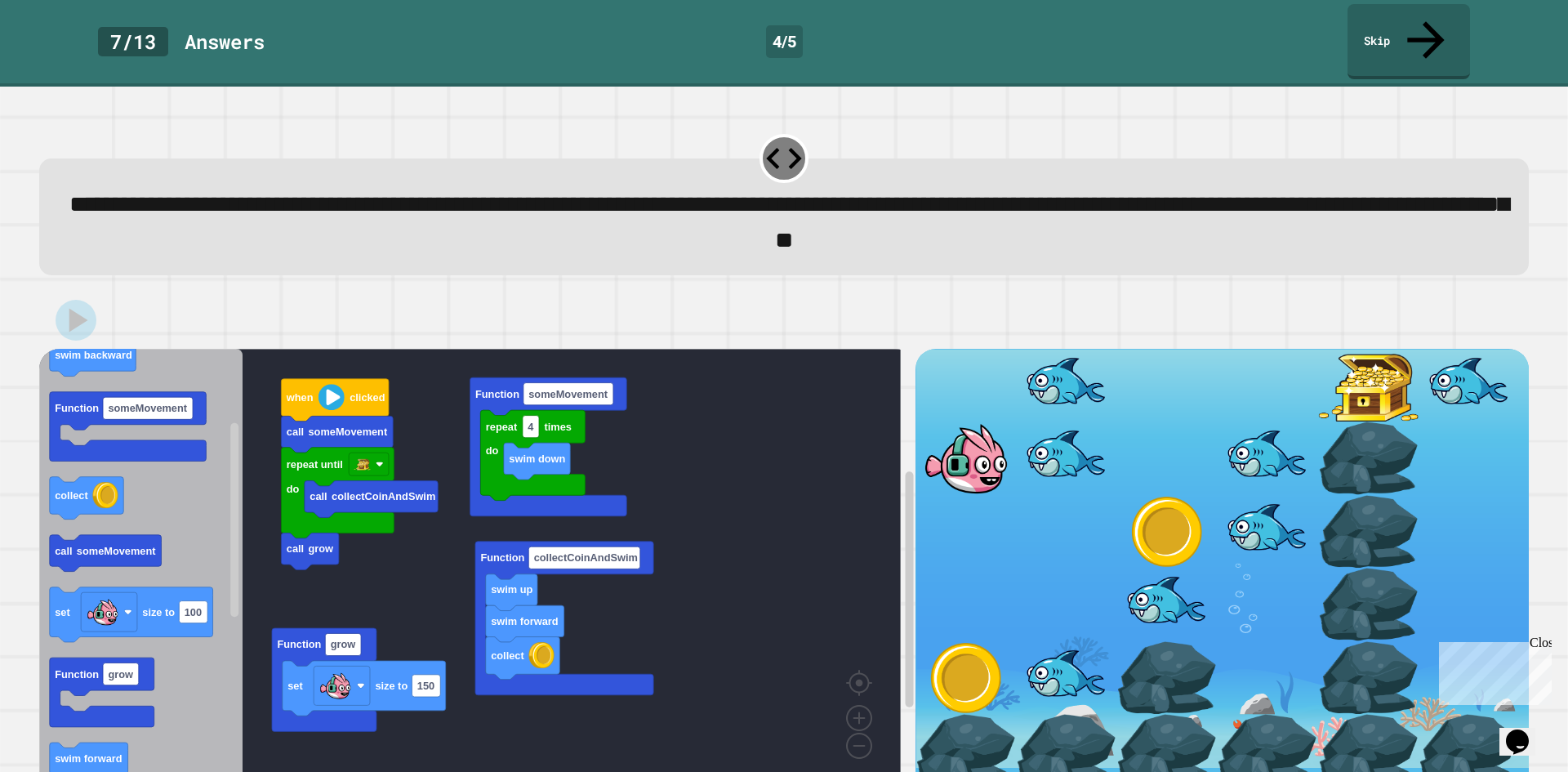
click at [311, 574] on rect "Blockly Workspace" at bounding box center [470, 568] width 862 height 439
click at [320, 590] on rect "Blockly Workspace" at bounding box center [470, 568] width 862 height 439
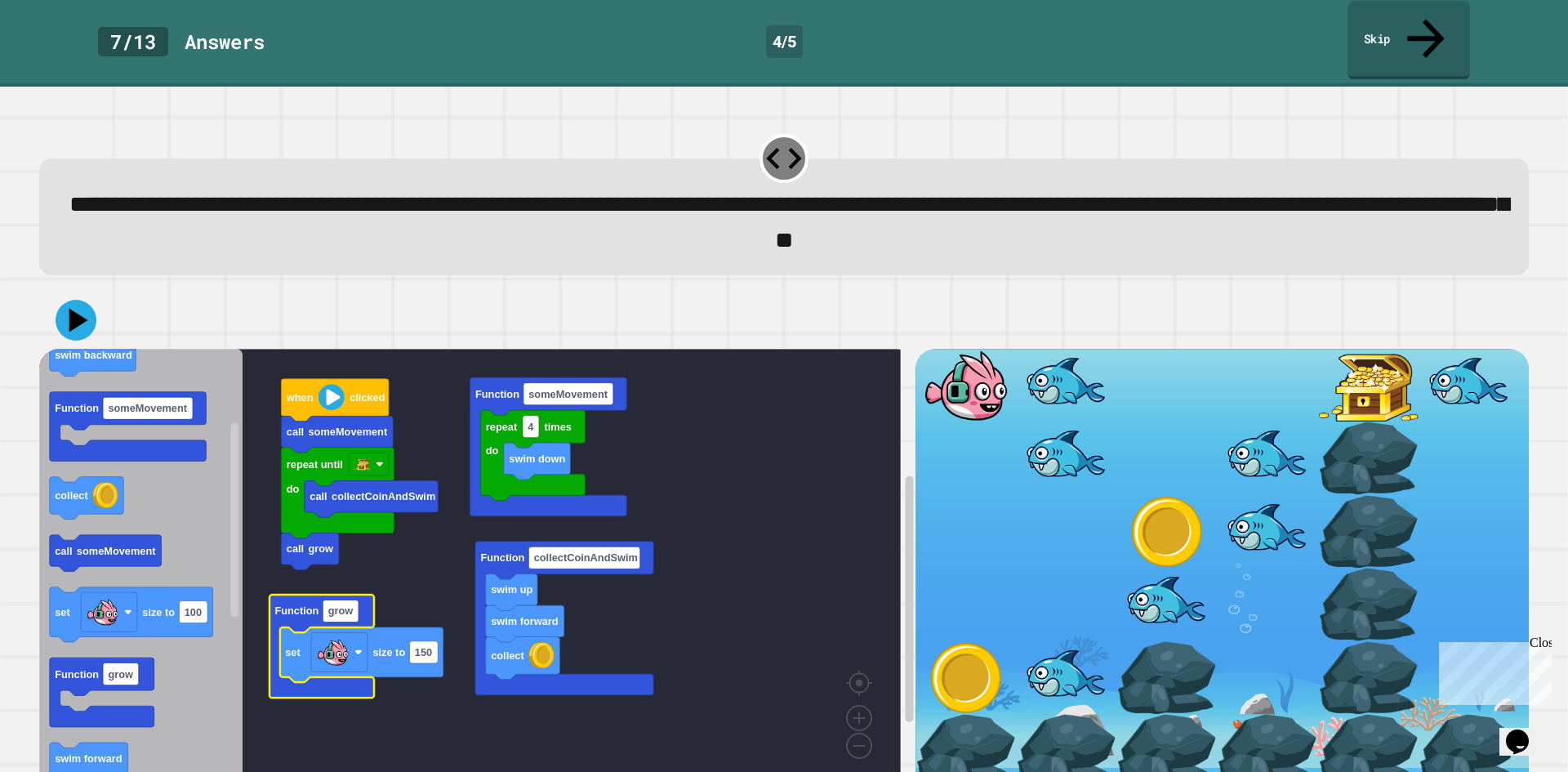
click at [1417, 21] on link "Skip" at bounding box center [1409, 40] width 123 height 79
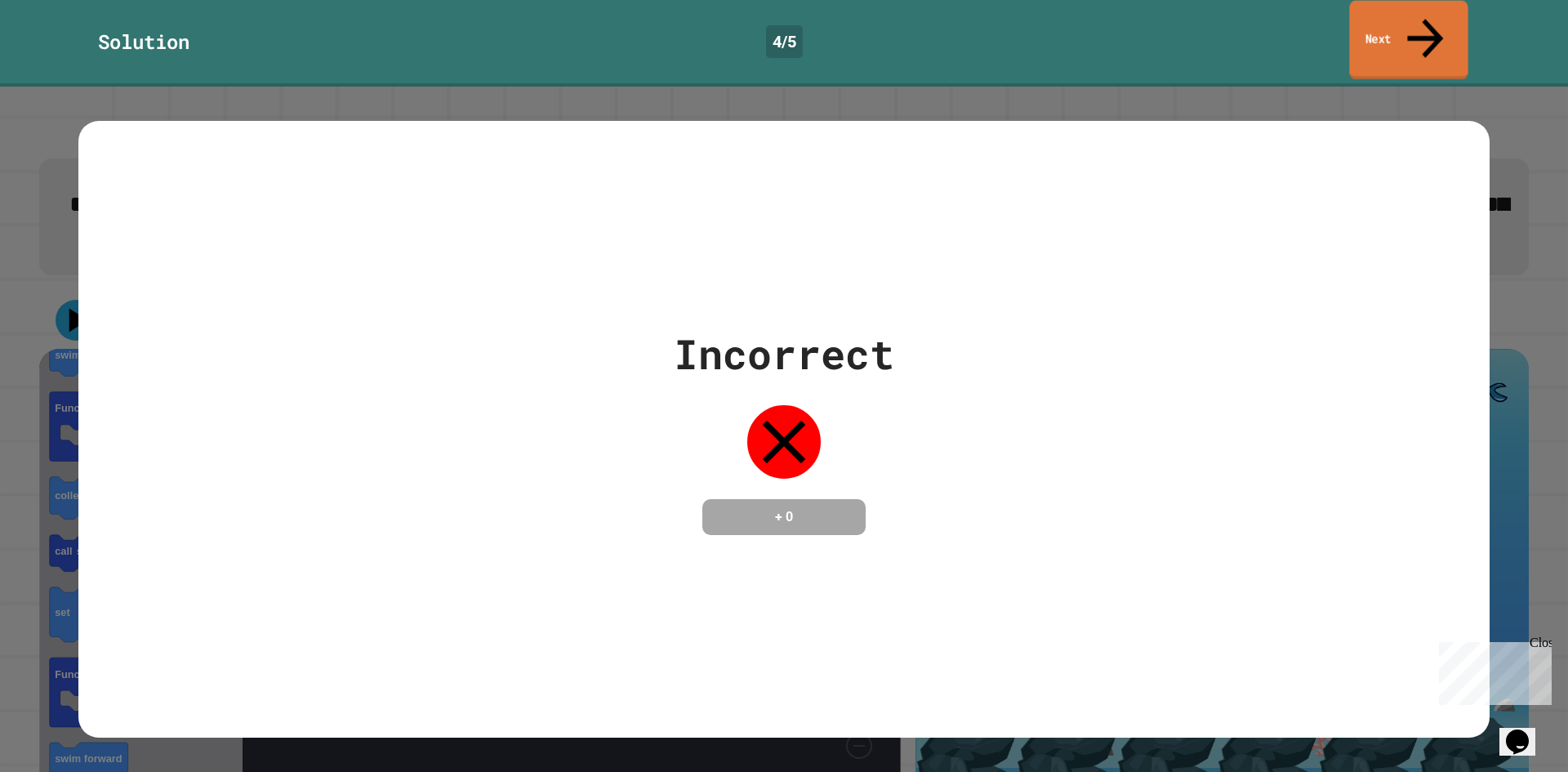
click at [1417, 21] on link "Next" at bounding box center [1409, 40] width 118 height 79
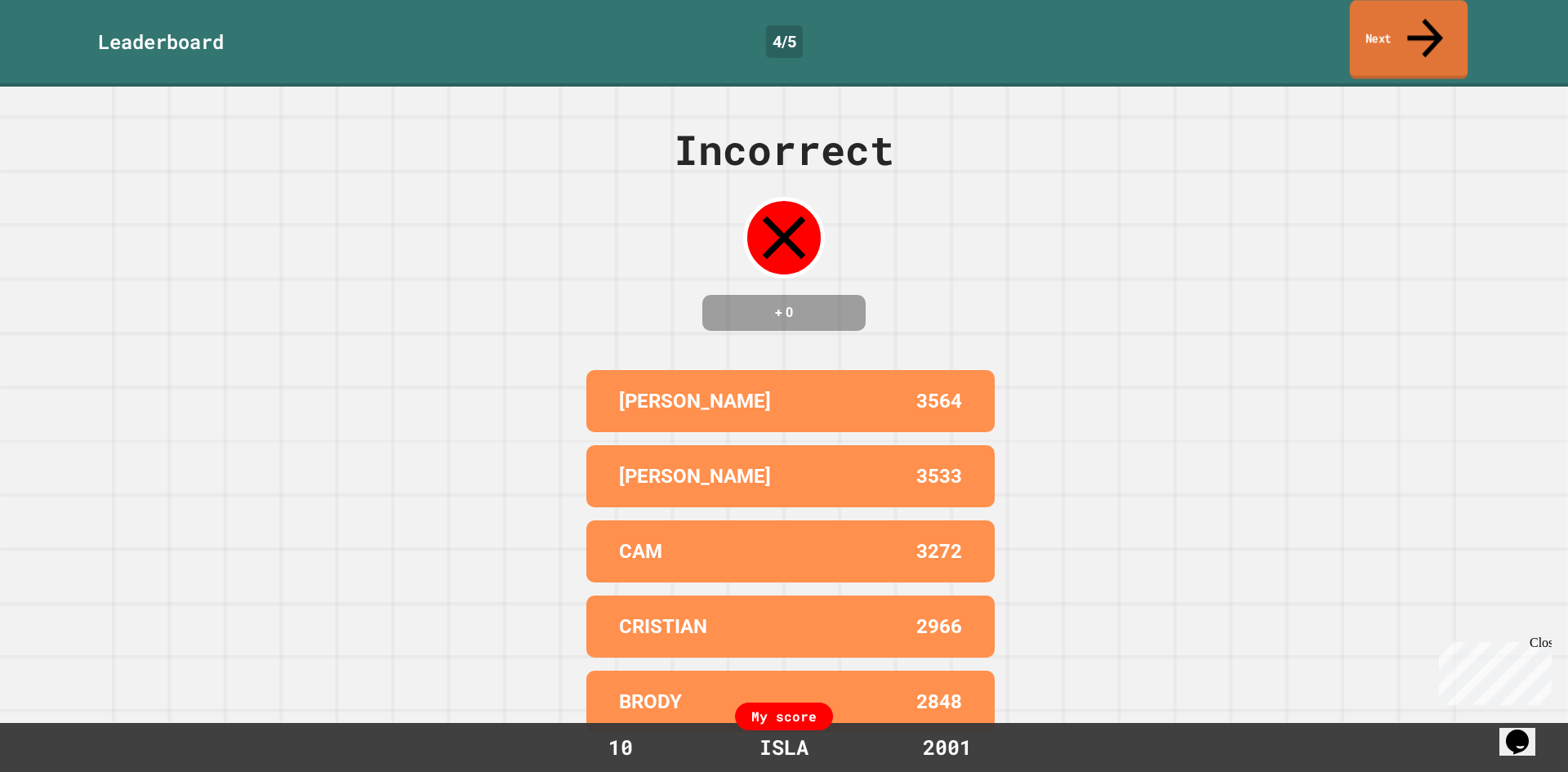
click at [1417, 21] on link "Next" at bounding box center [1409, 39] width 118 height 79
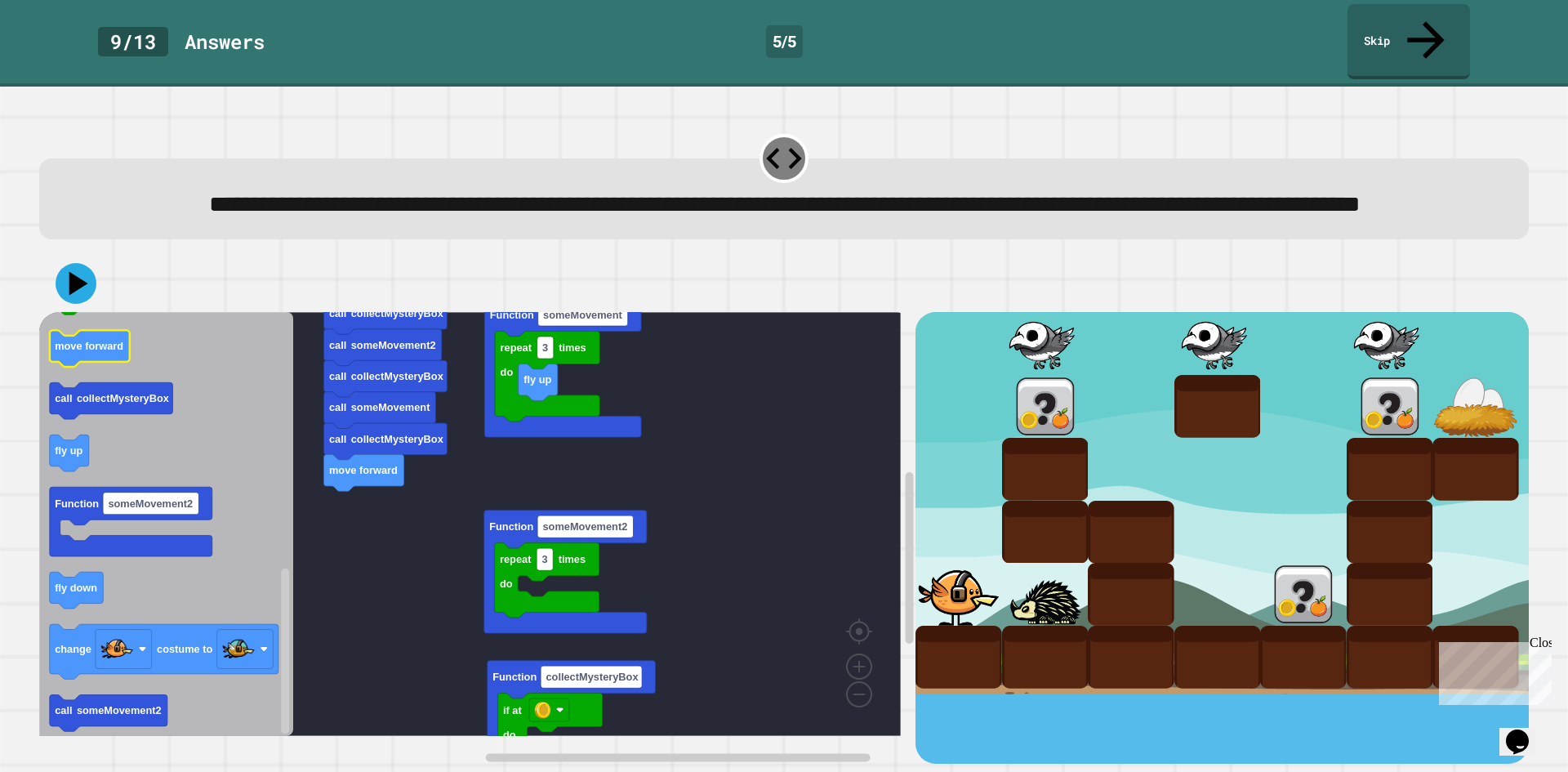
click at [103, 349] on text "move forward" at bounding box center [88, 346] width 69 height 12
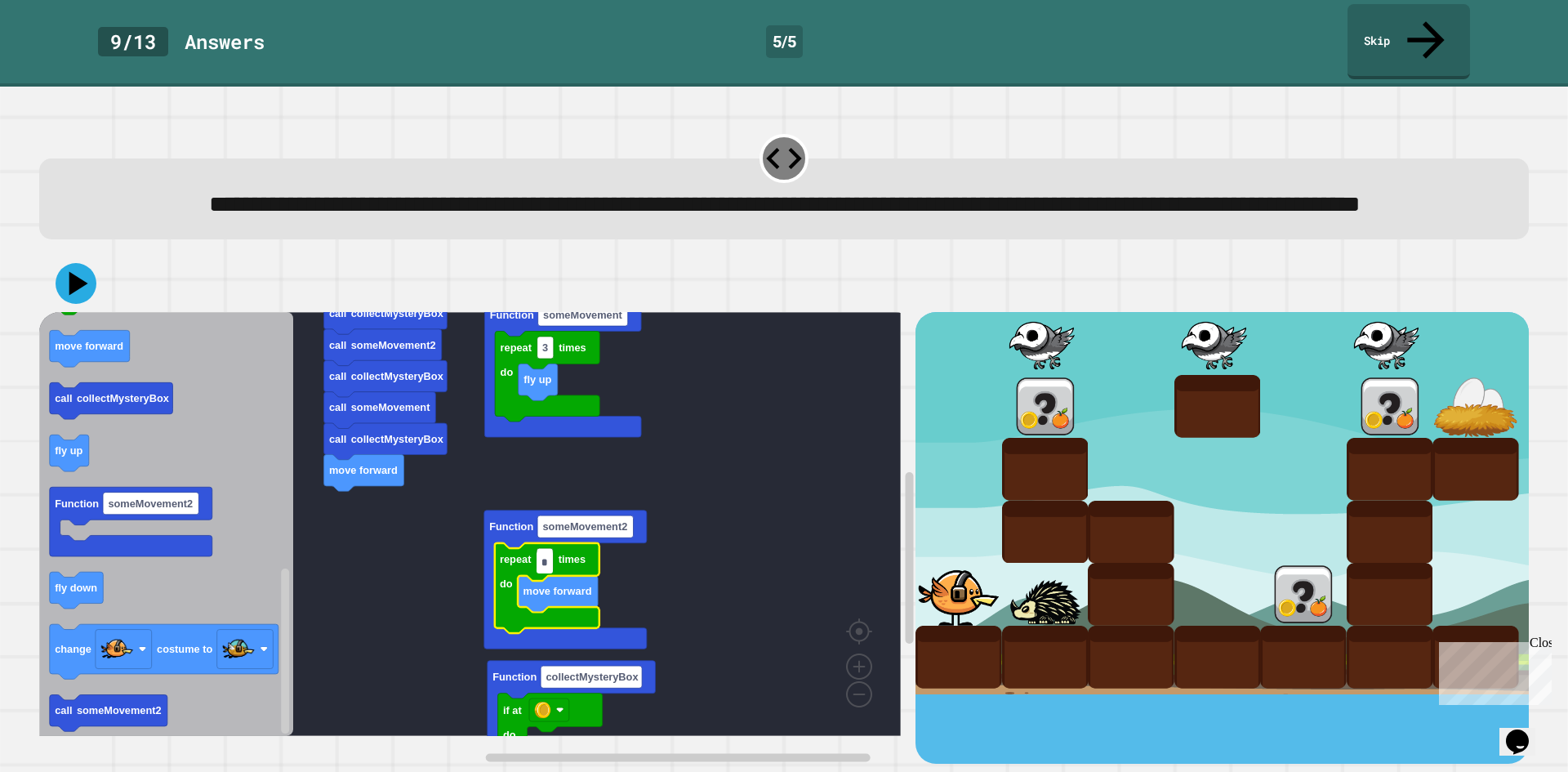
type input "*"
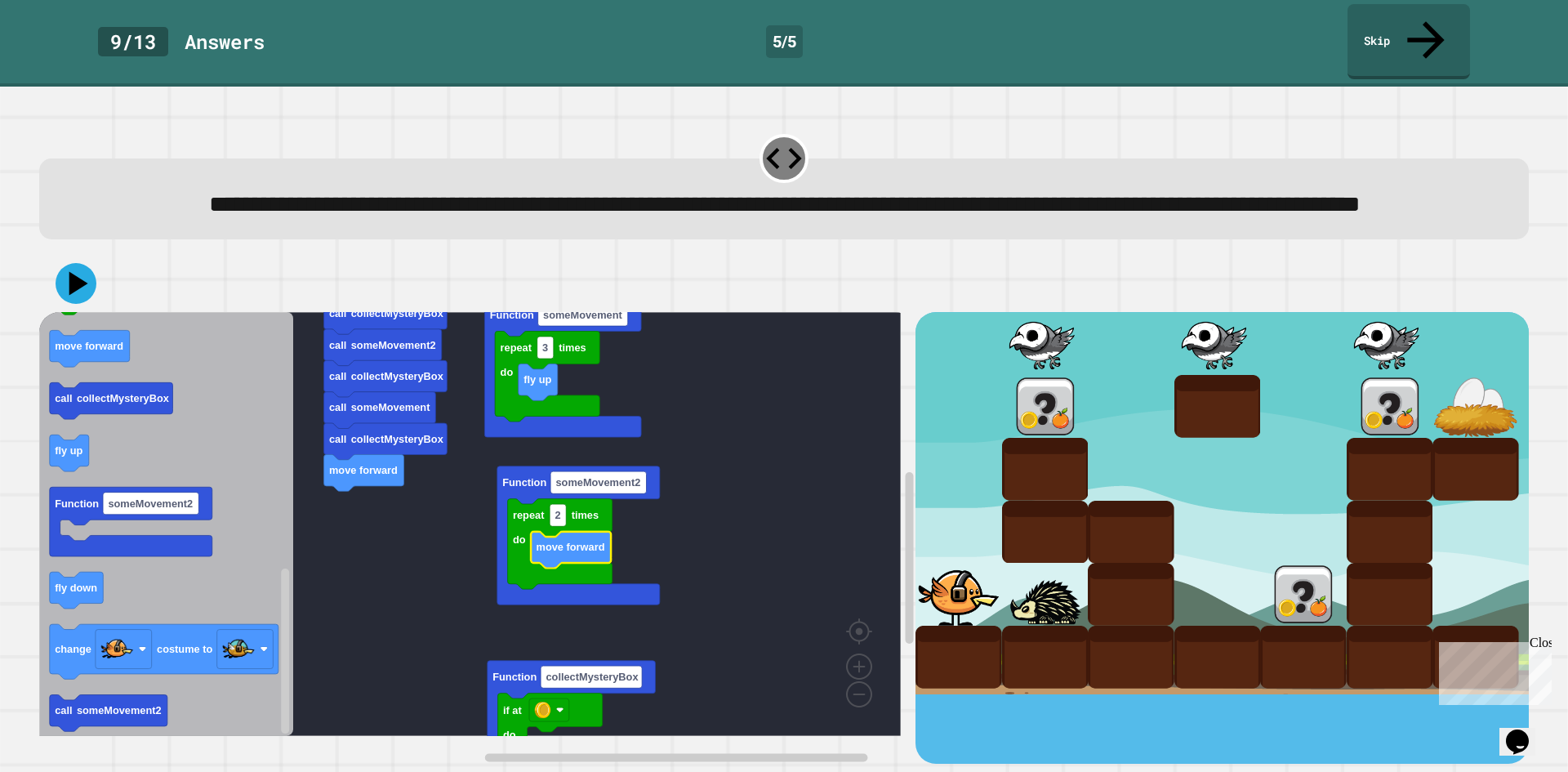
click at [555, 553] on text "move forward" at bounding box center [570, 548] width 69 height 12
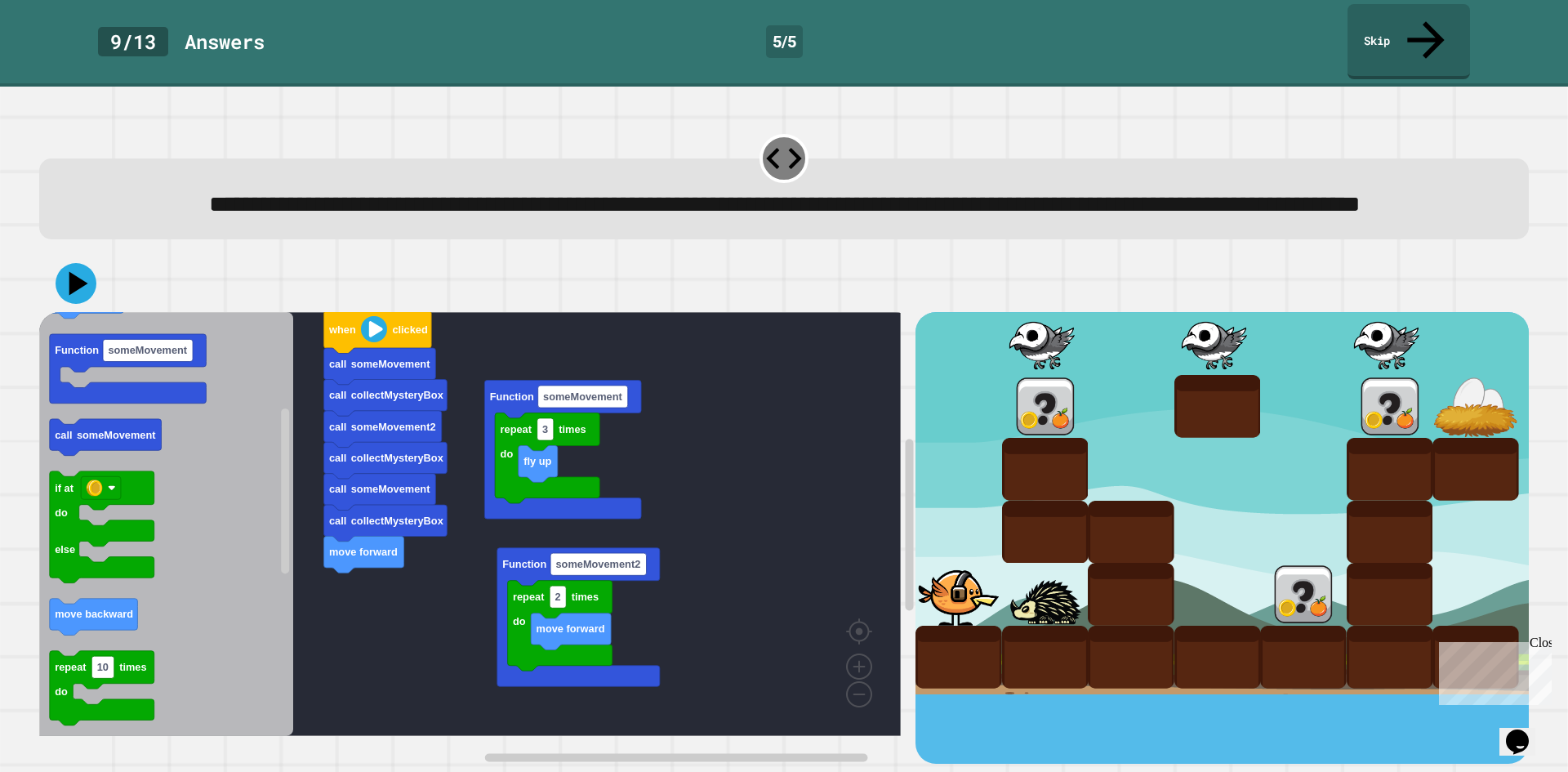
click at [433, 499] on div "if at do else Function collectMysteryBox call collectMysteryBox move forward ca…" at bounding box center [478, 538] width 877 height 452
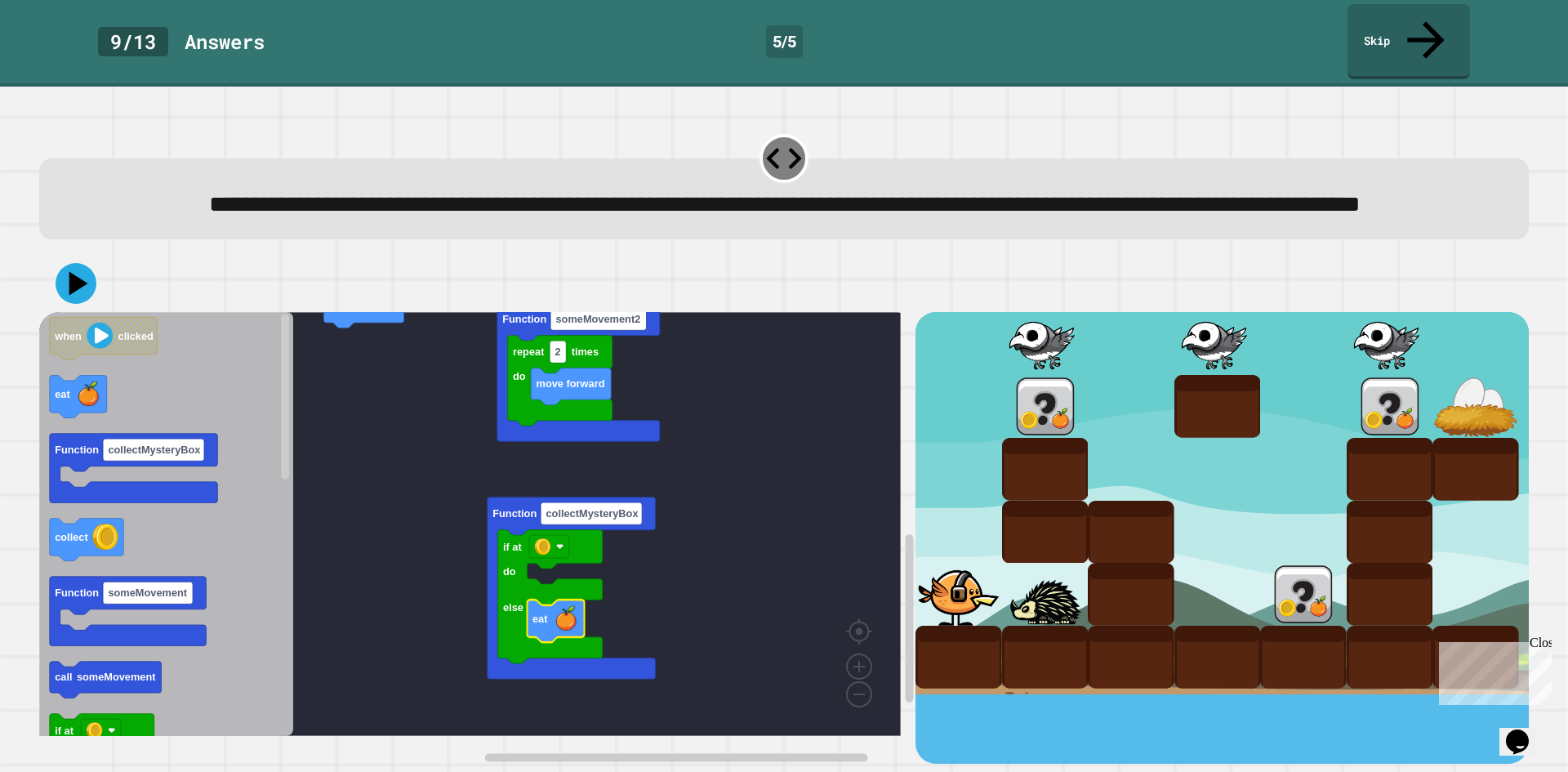
click at [61, 522] on icon "Blockly Workspace" at bounding box center [166, 524] width 254 height 424
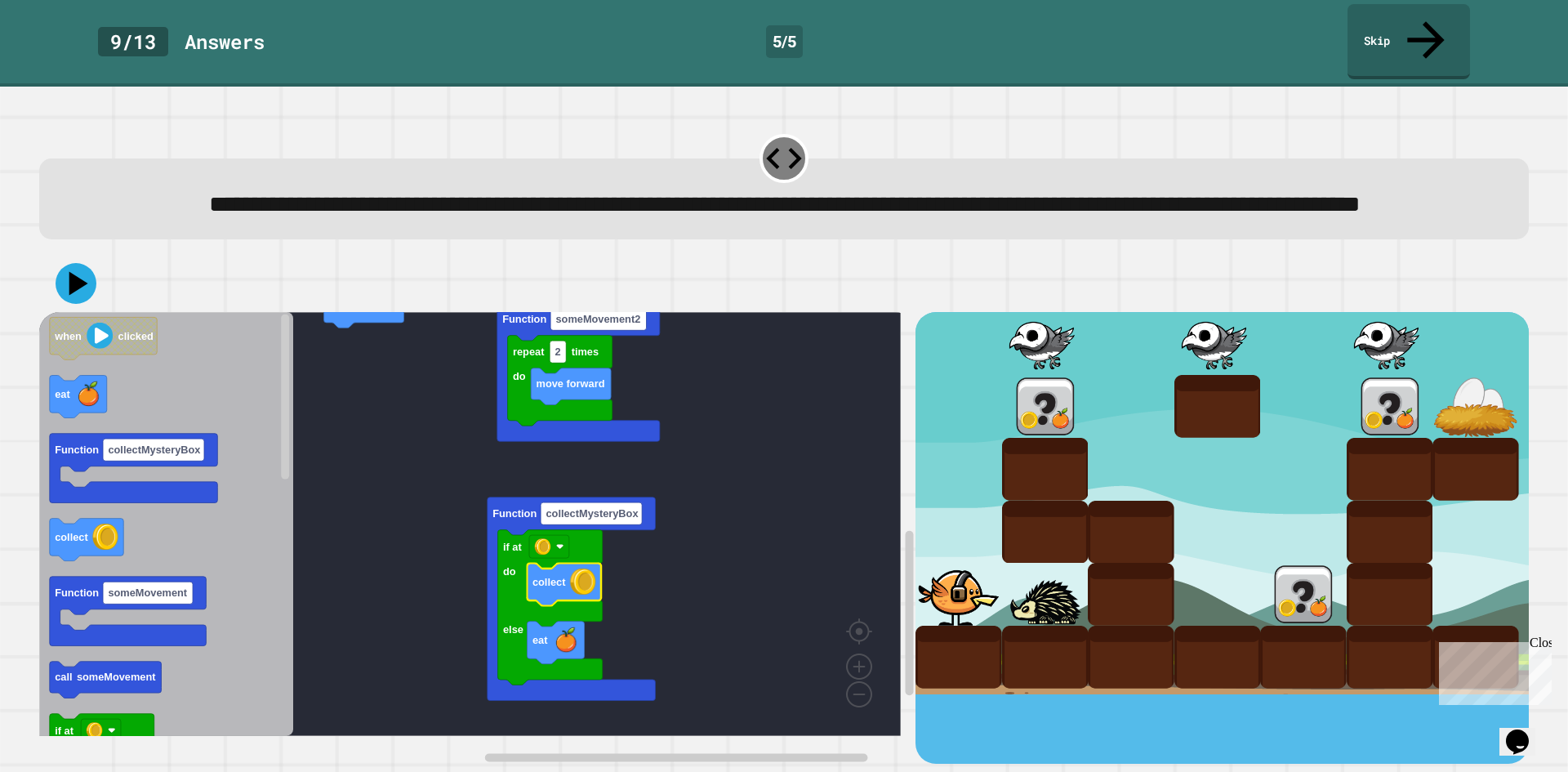
click at [475, 520] on rect "Blockly Workspace" at bounding box center [470, 524] width 862 height 424
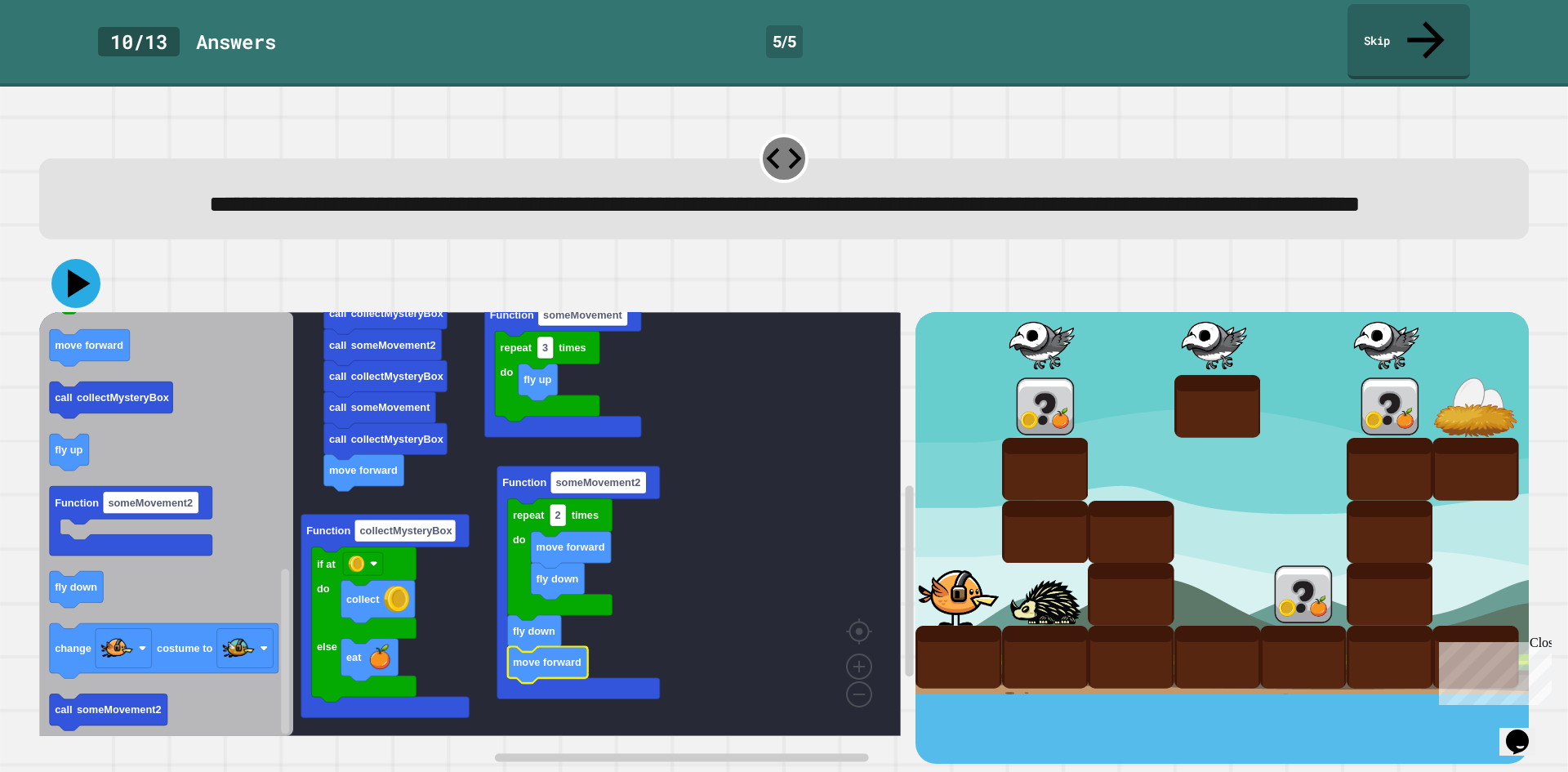
click at [82, 300] on icon at bounding box center [76, 283] width 49 height 49
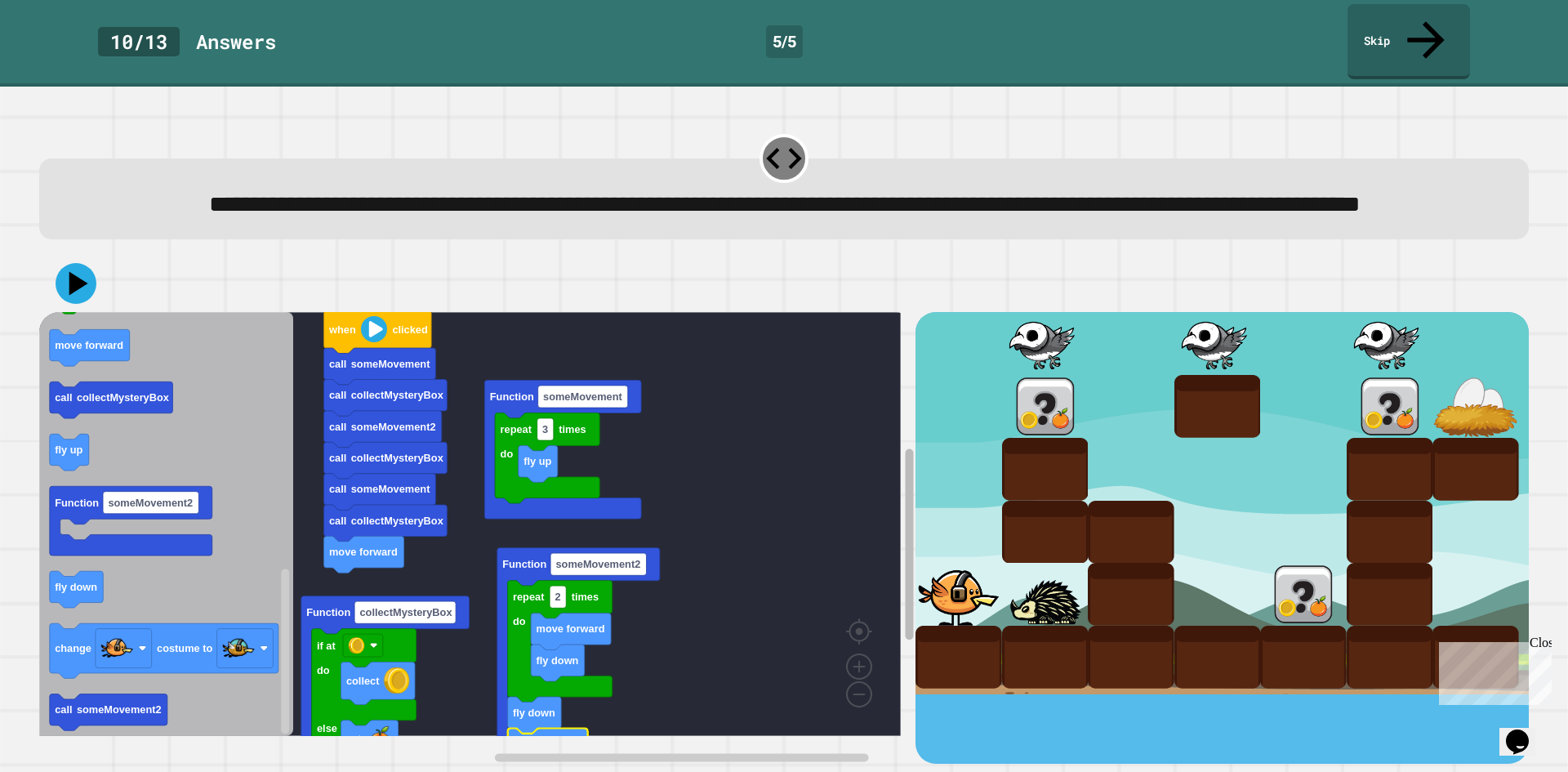
click at [903, 390] on rect "Blockly Workspace" at bounding box center [910, 558] width 12 height 411
click at [1385, 25] on link "Skip" at bounding box center [1409, 40] width 124 height 79
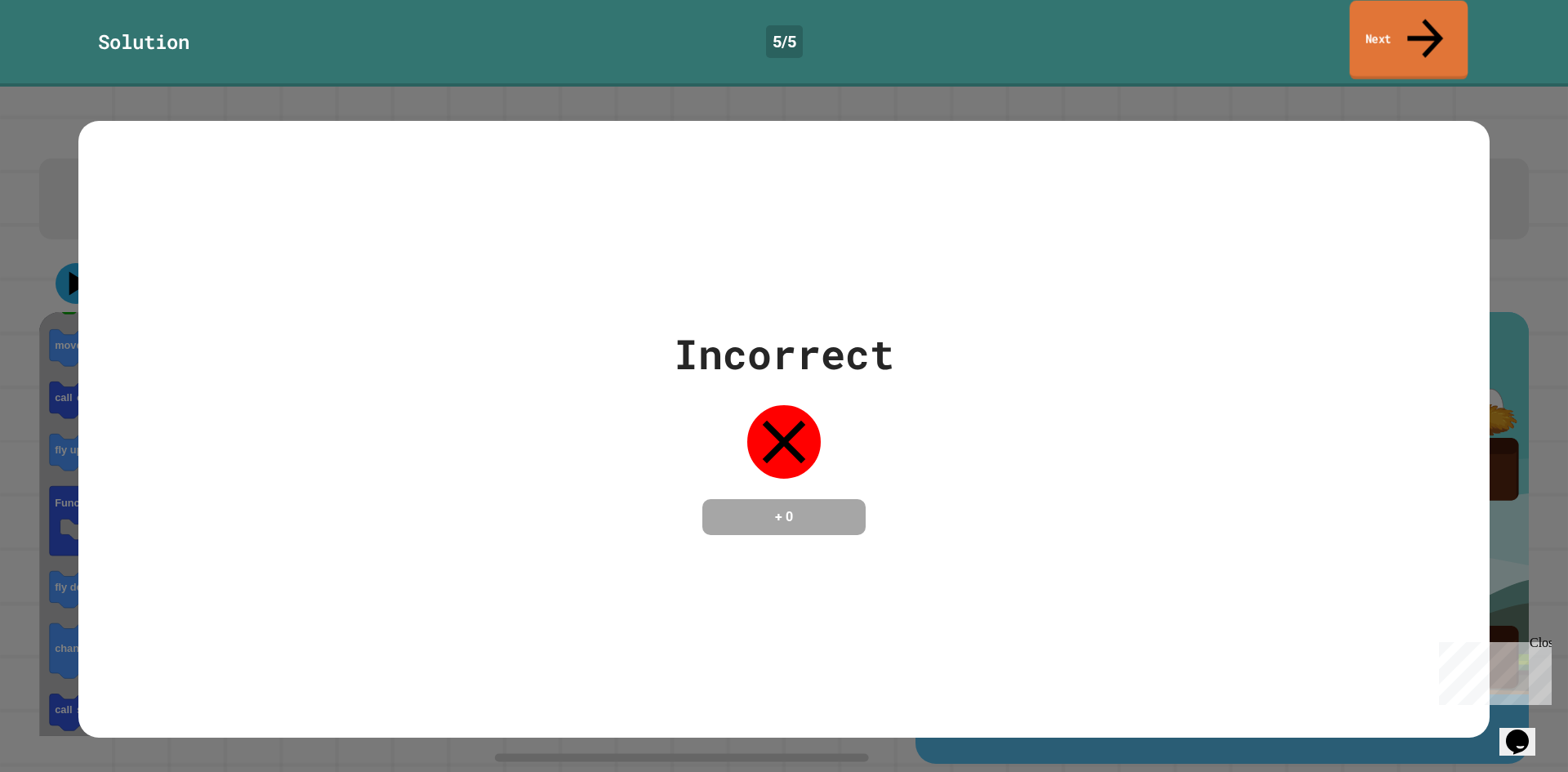
click at [1385, 25] on link "Next" at bounding box center [1409, 40] width 118 height 79
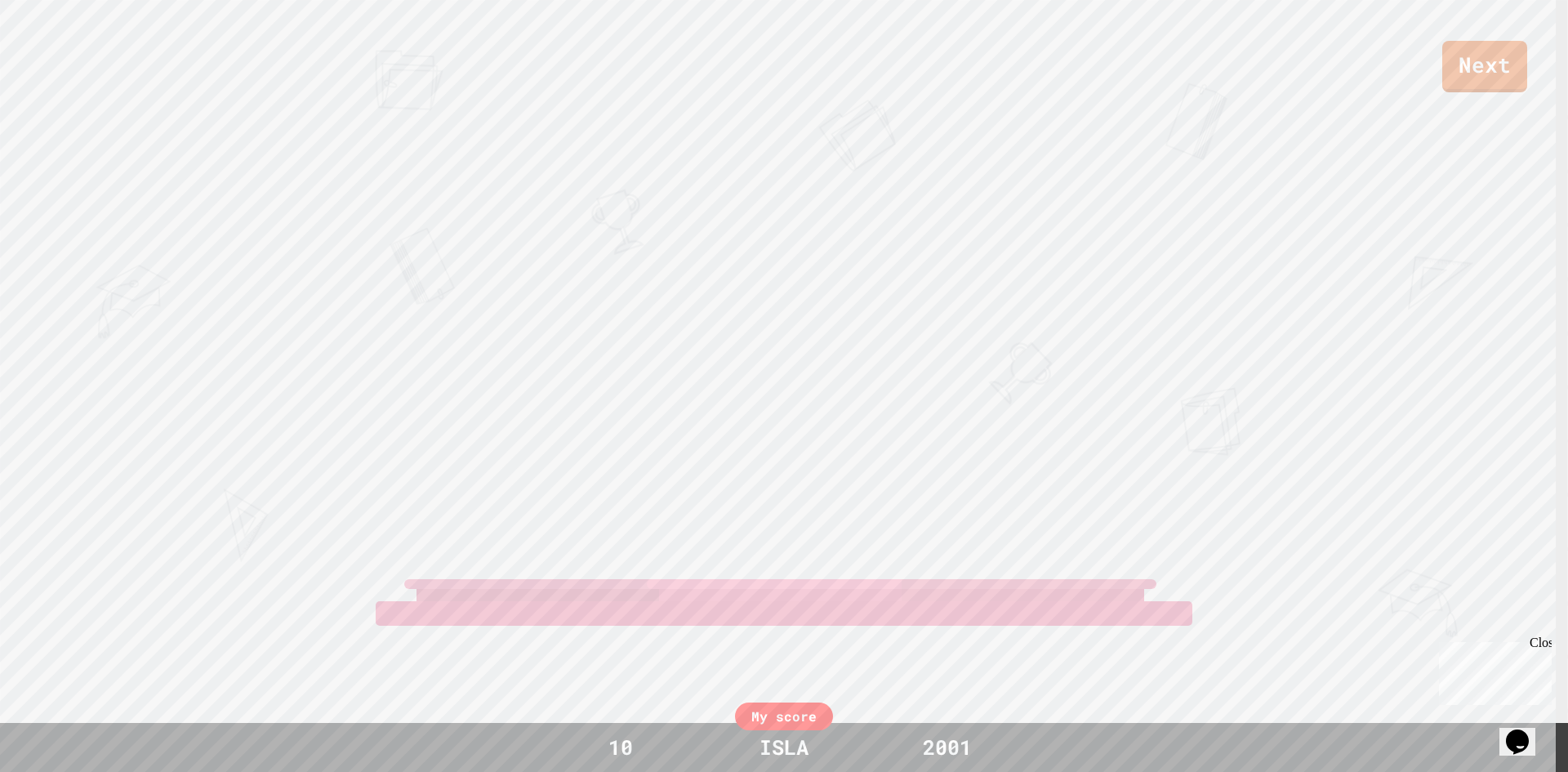
click at [1385, 25] on div "Next" at bounding box center [784, 46] width 1568 height 93
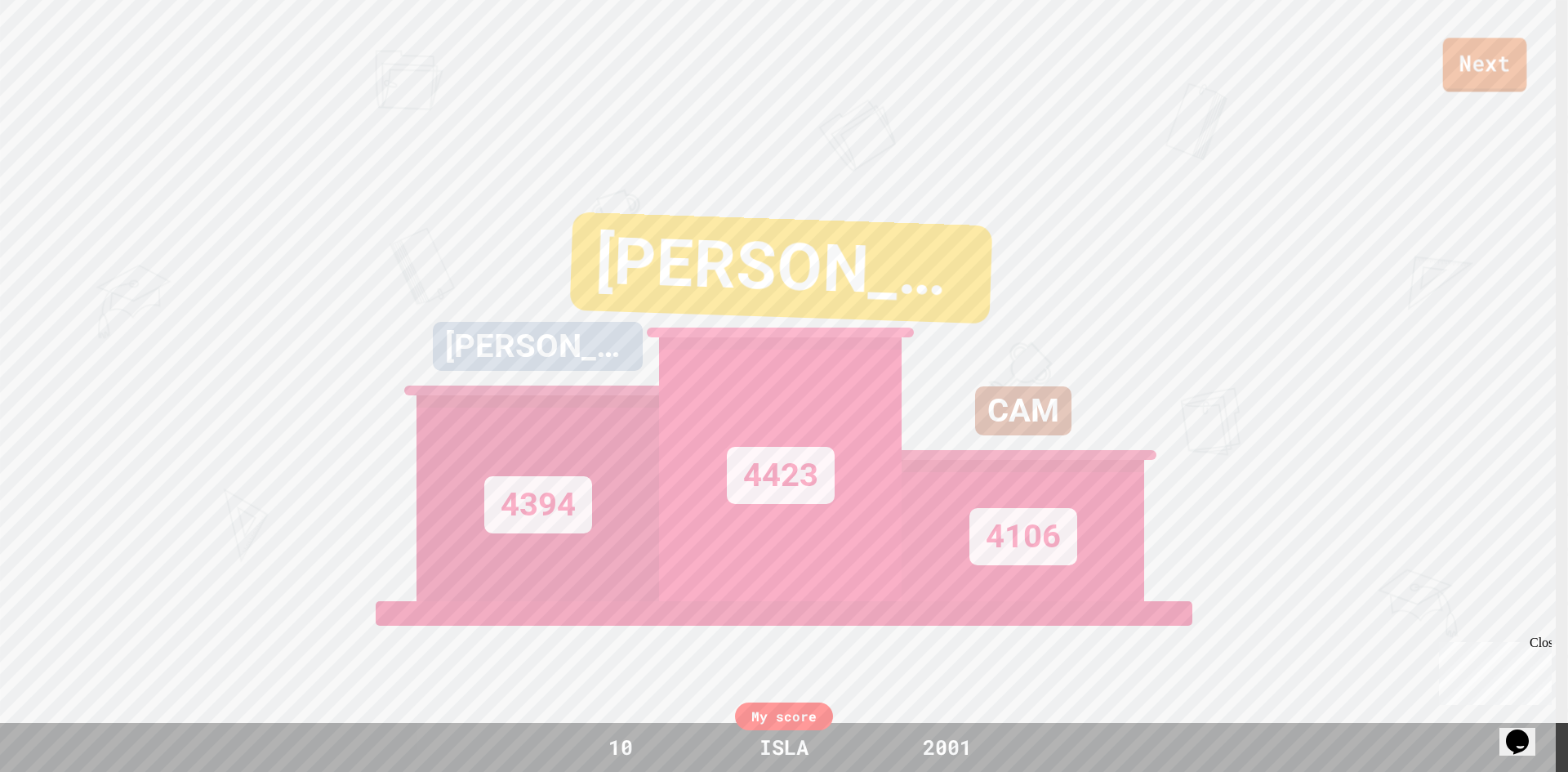
click at [1459, 84] on link "Next" at bounding box center [1485, 64] width 84 height 54
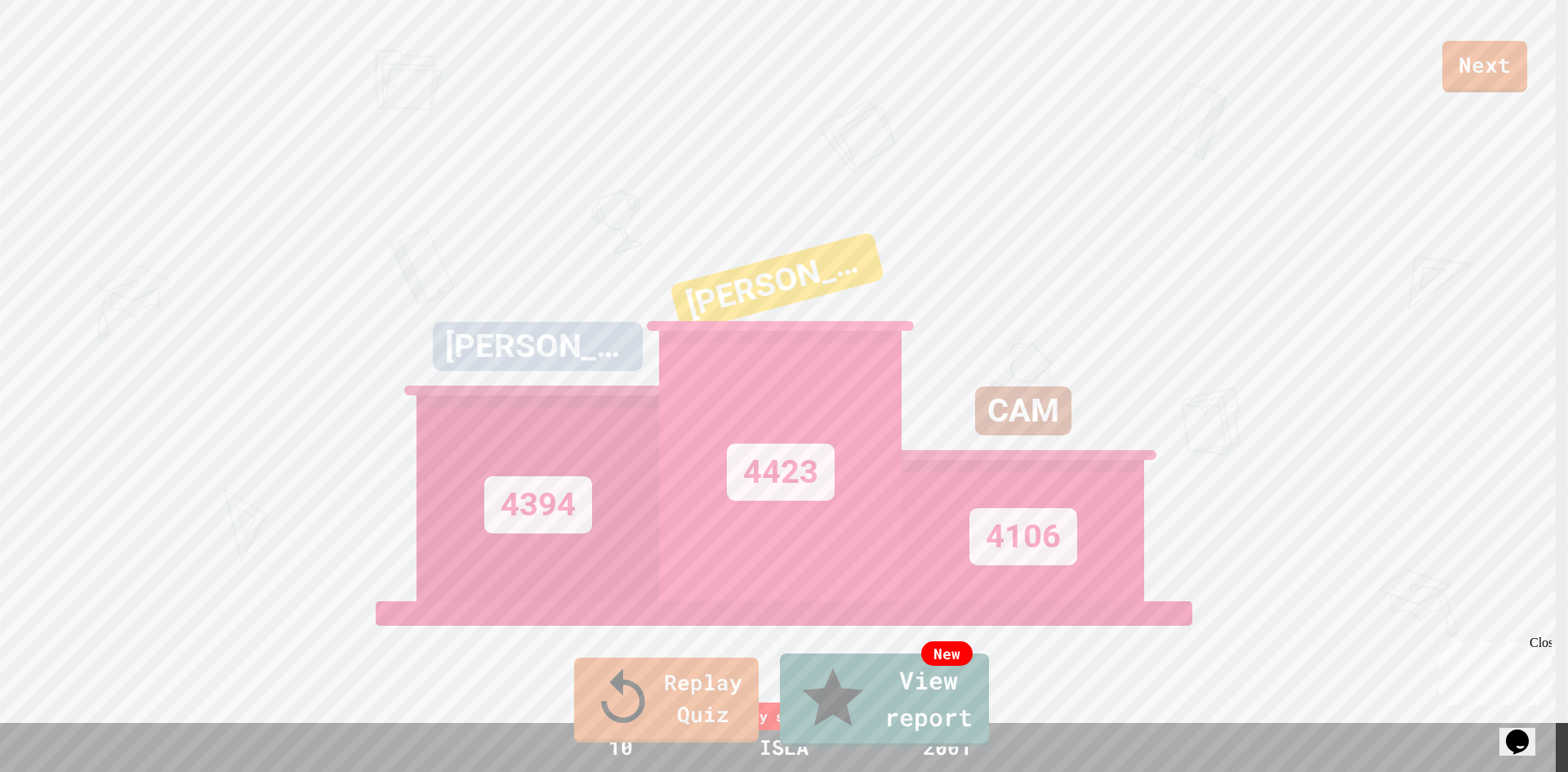
drag, startPoint x: 813, startPoint y: 415, endPoint x: 791, endPoint y: 497, distance: 84.9
